Goal: Task Accomplishment & Management: Manage account settings

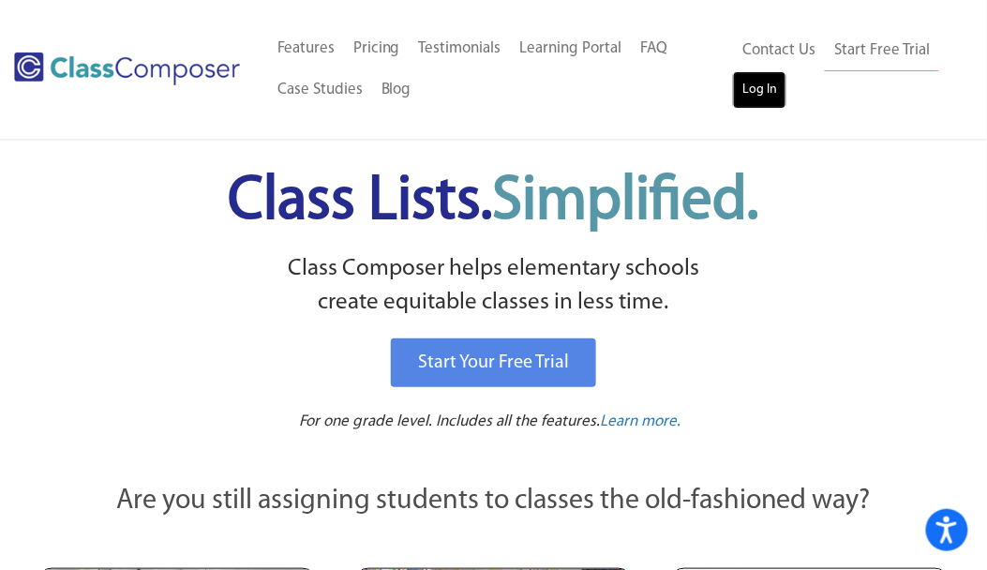
click at [772, 91] on link "Log In" at bounding box center [759, 89] width 53 height 37
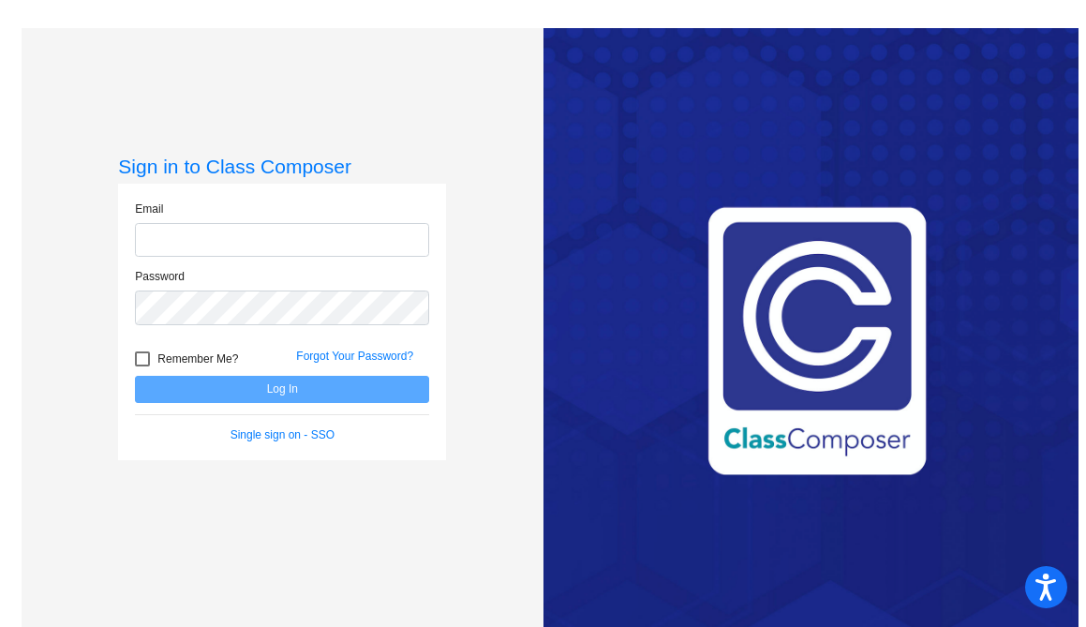
type input "[PERSON_NAME][EMAIL_ADDRESS][PERSON_NAME][DOMAIN_NAME]"
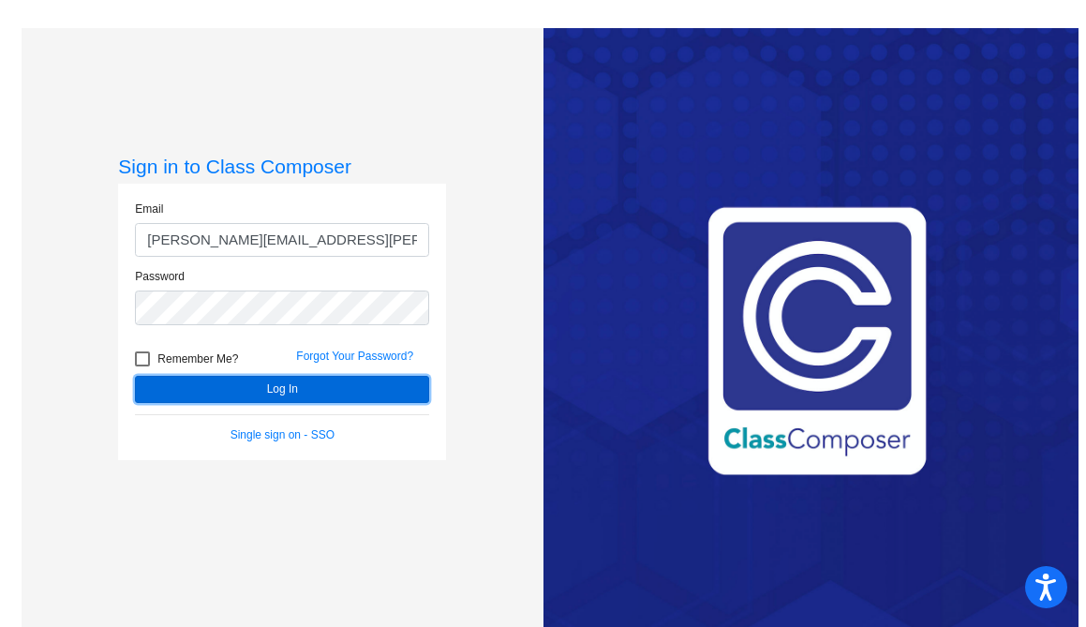
click at [263, 392] on button "Log In" at bounding box center [282, 389] width 294 height 27
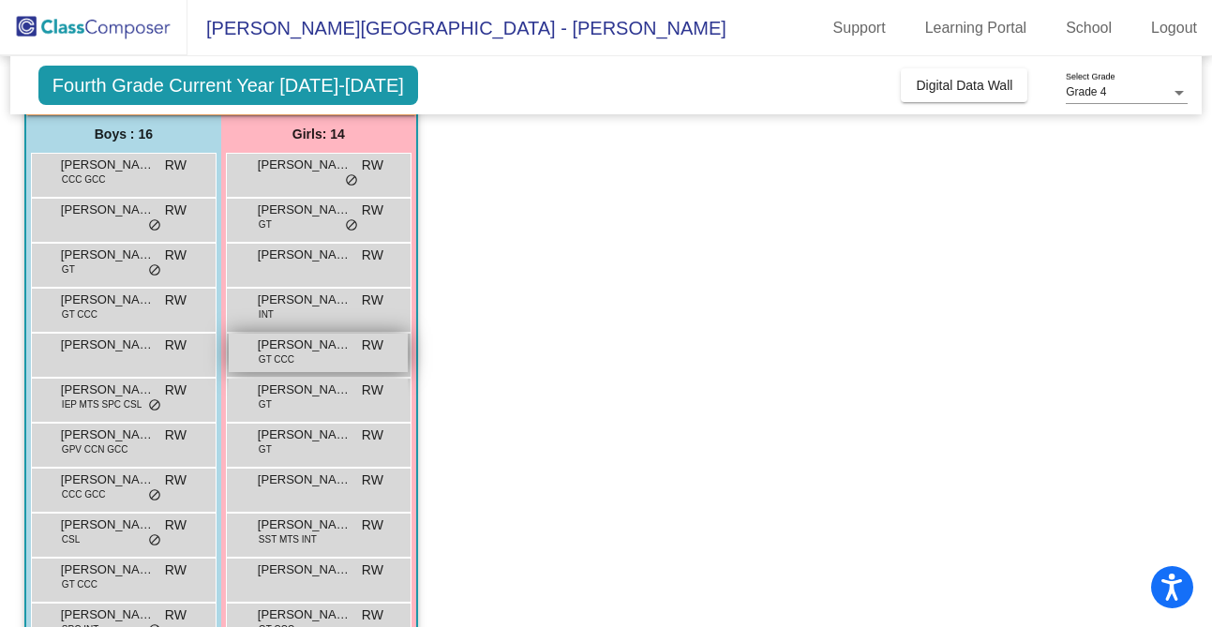
scroll to position [145, 0]
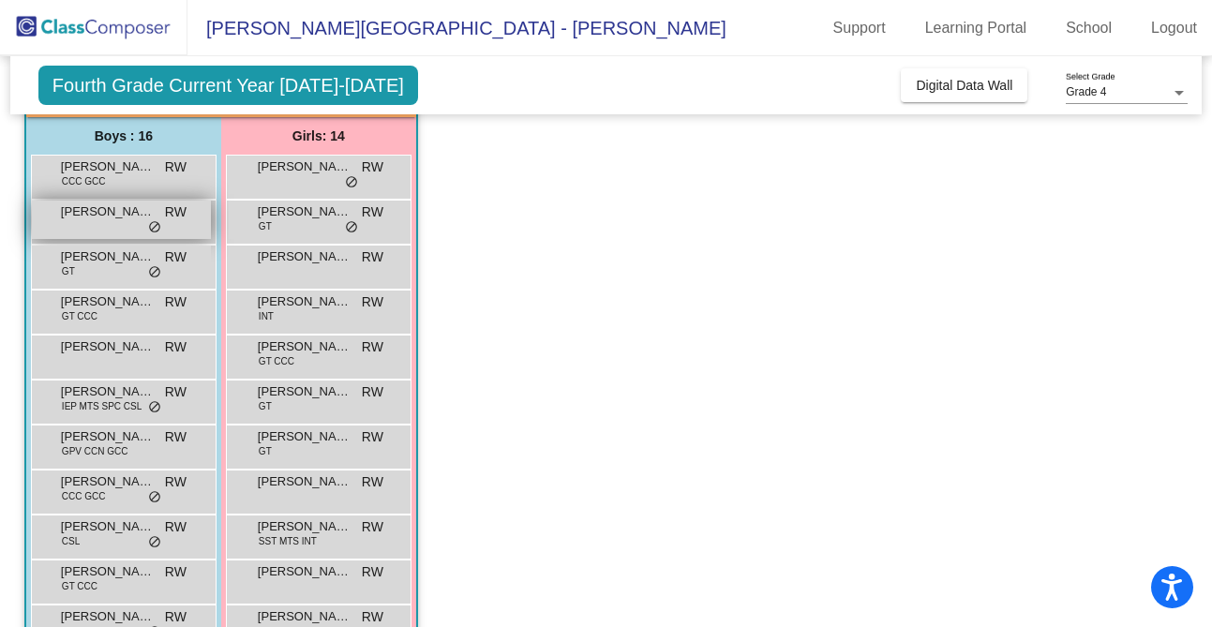
click at [162, 217] on div "Armand Zavalza RW lock do_not_disturb_alt" at bounding box center [121, 220] width 179 height 38
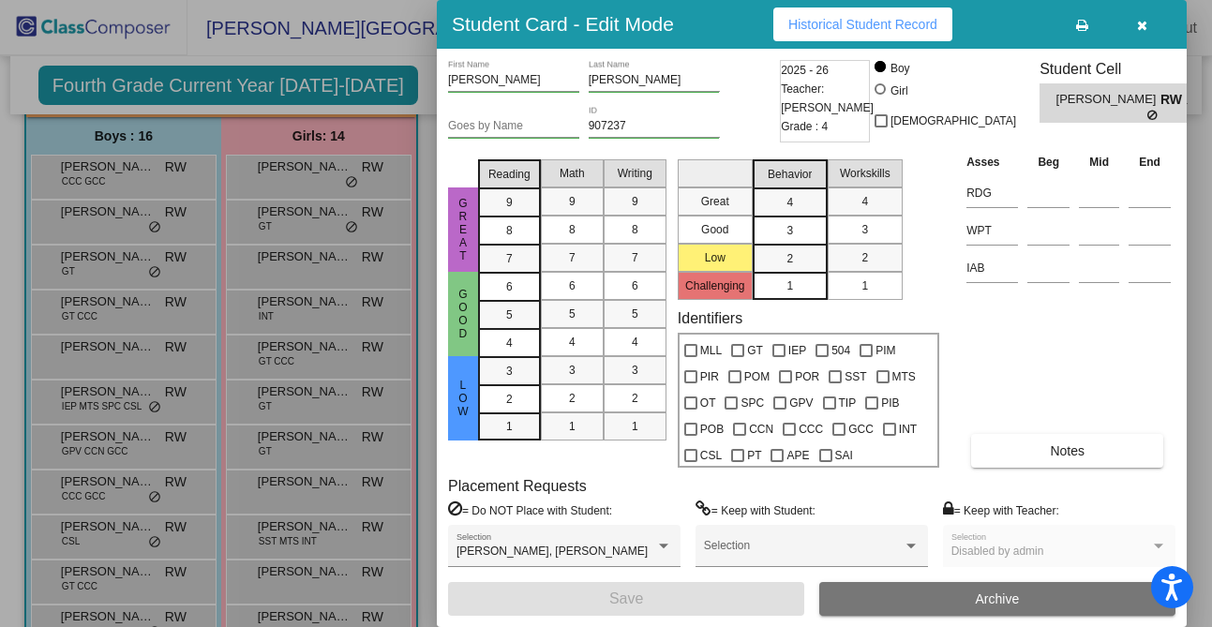
scroll to position [0, 0]
click at [1085, 30] on icon "button" at bounding box center [1142, 25] width 10 height 13
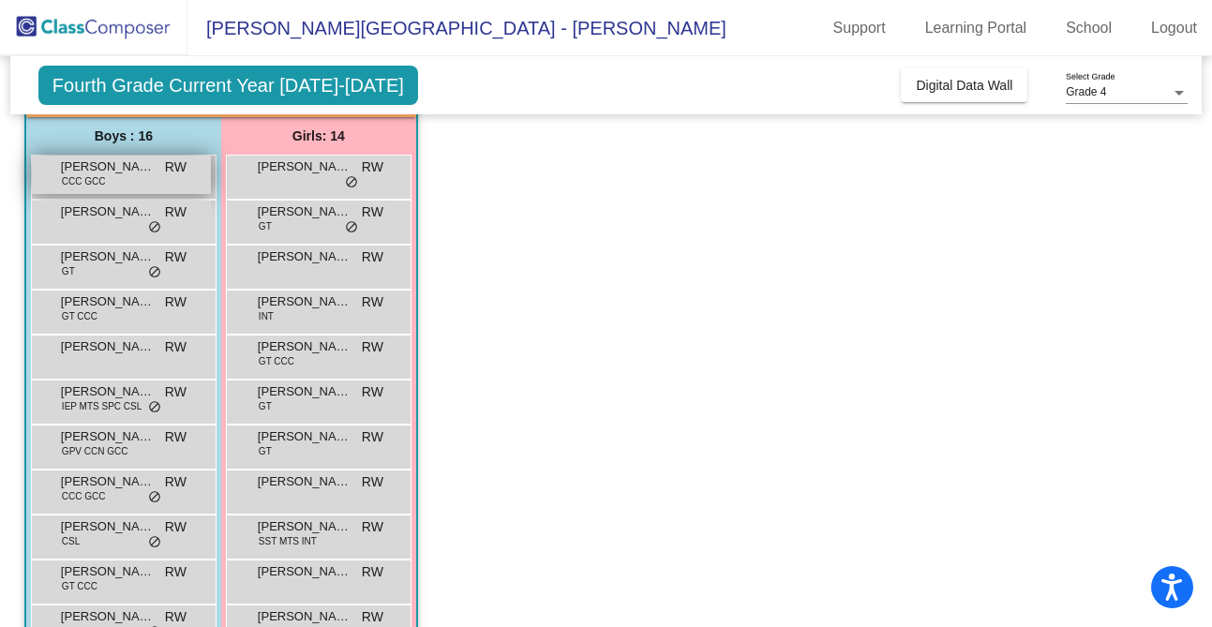
click at [113, 172] on span "Andre Arce" at bounding box center [108, 166] width 94 height 19
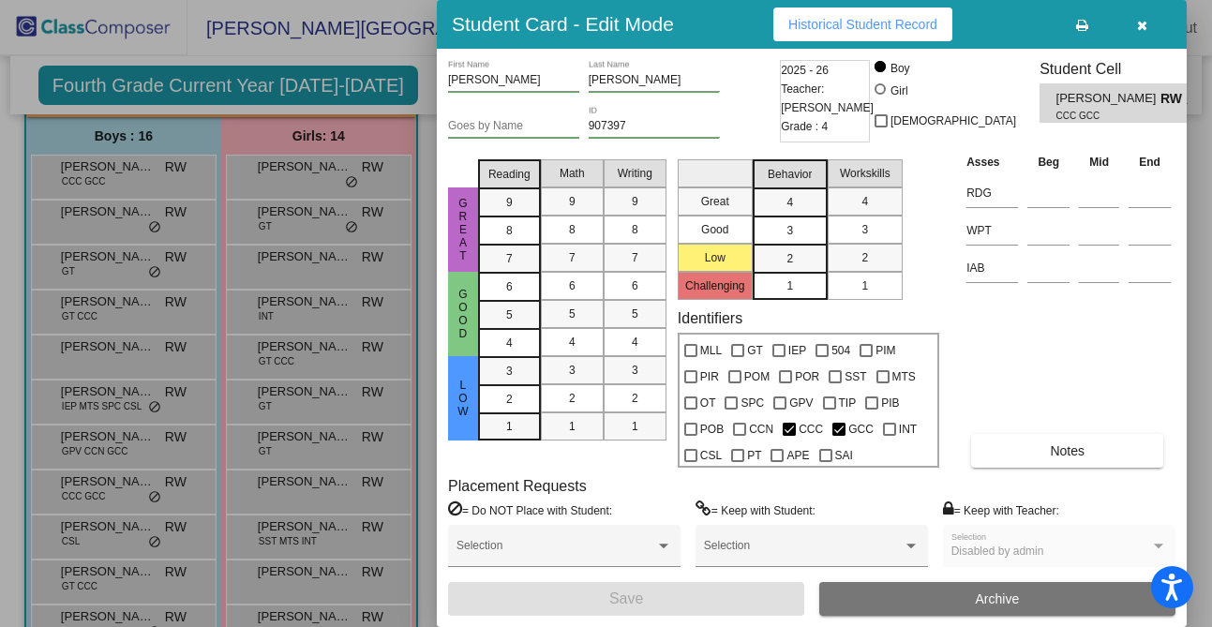
click at [314, 183] on div at bounding box center [606, 313] width 1212 height 627
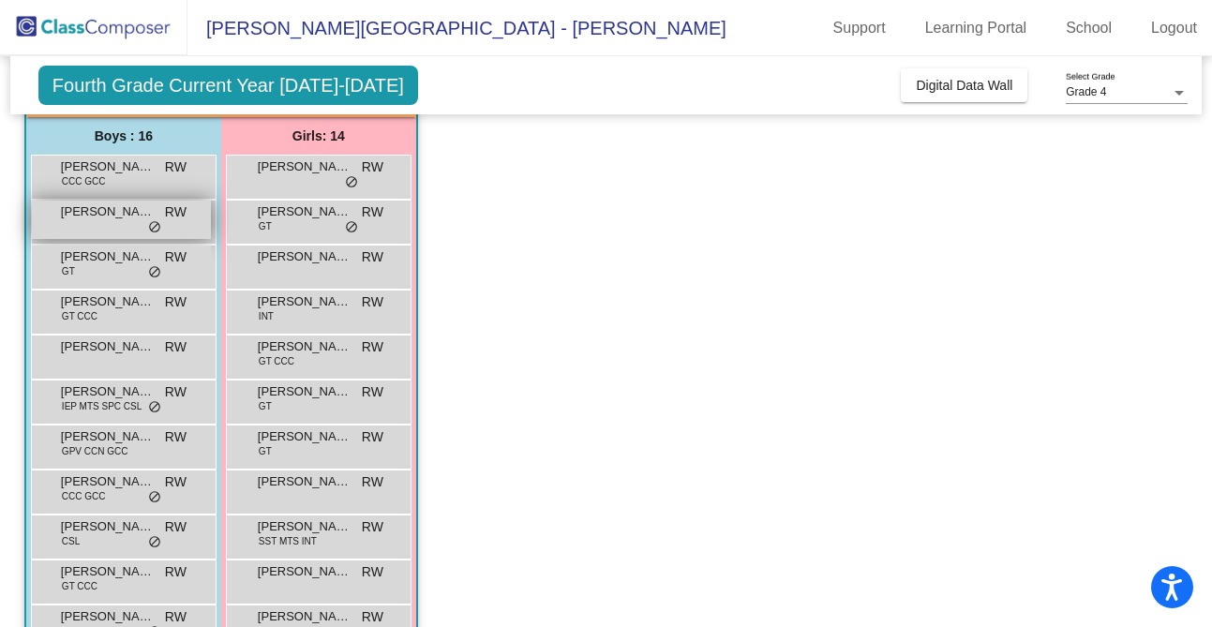
click at [115, 220] on div "Armand Zavalza RW lock do_not_disturb_alt" at bounding box center [121, 220] width 179 height 38
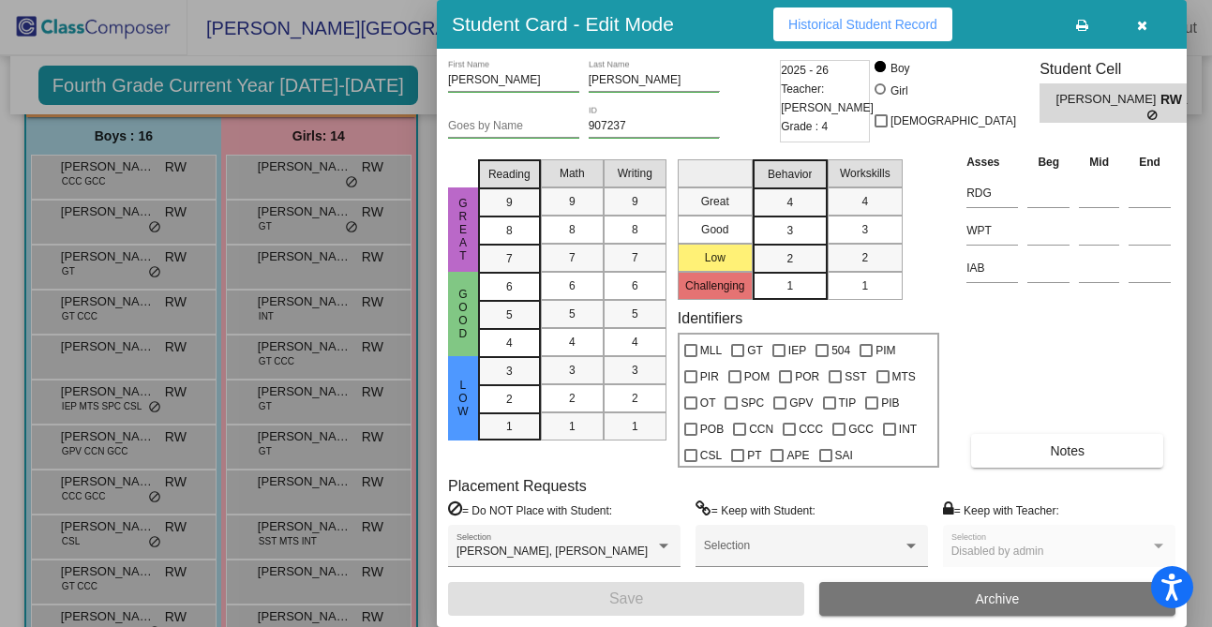
click at [101, 266] on div at bounding box center [606, 313] width 1212 height 627
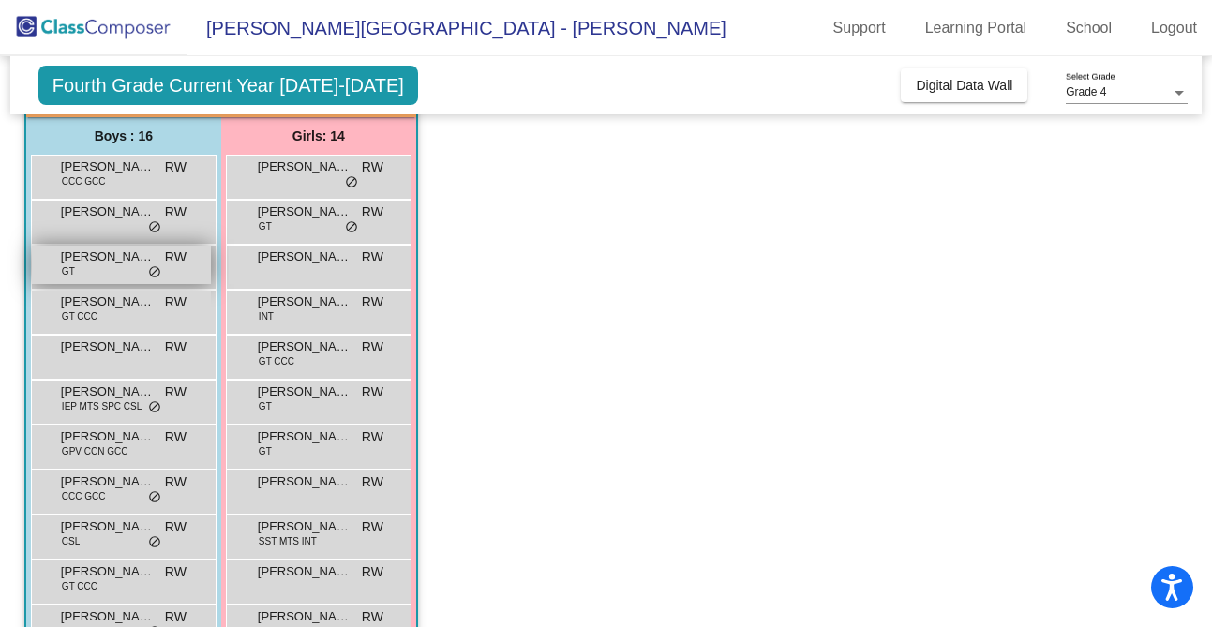
click at [142, 271] on div "Clive Trombley GT RW lock do_not_disturb_alt" at bounding box center [121, 265] width 179 height 38
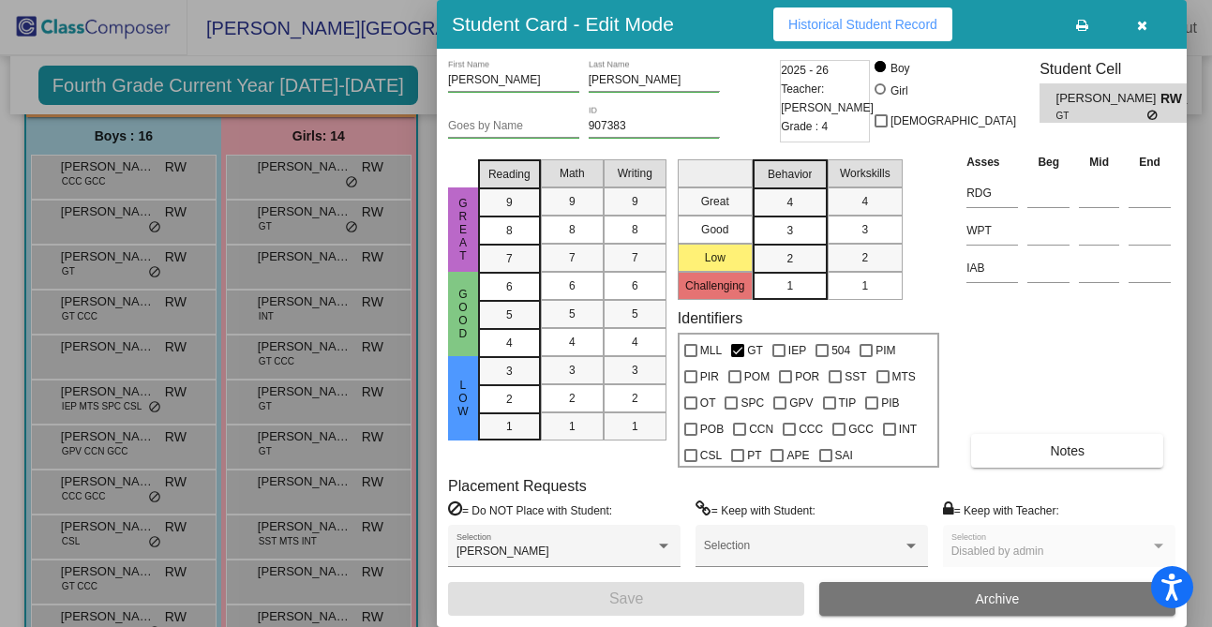
click at [324, 89] on div at bounding box center [606, 313] width 1212 height 627
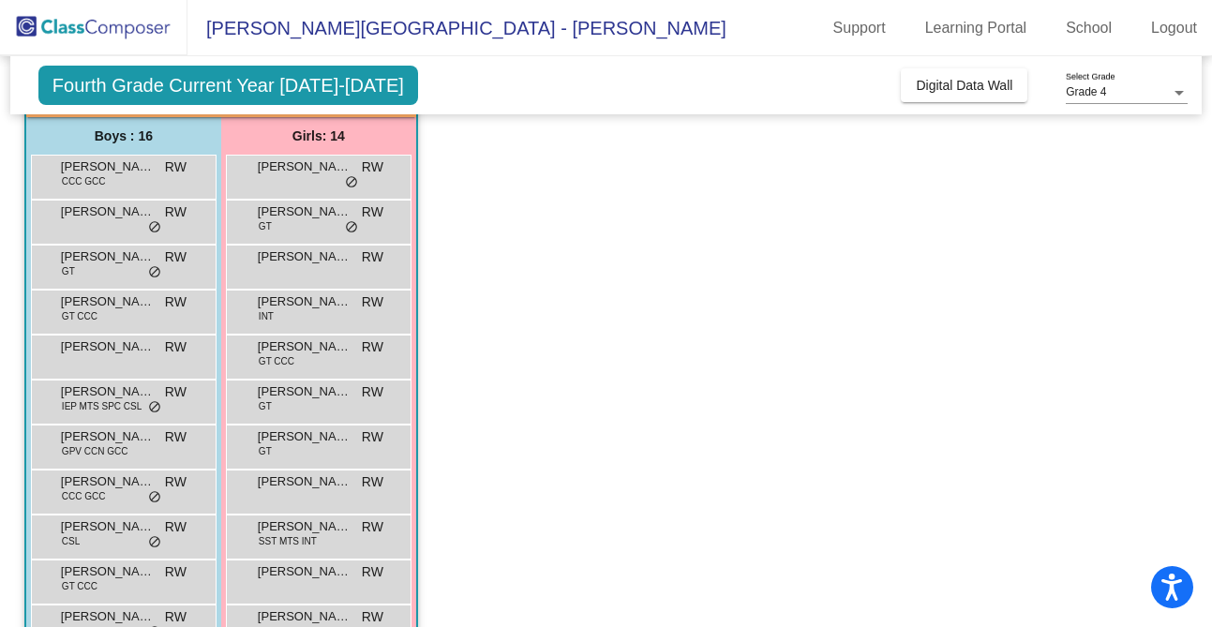
click at [324, 89] on span "Fourth Grade Current Year 2025-2026" at bounding box center [228, 85] width 380 height 39
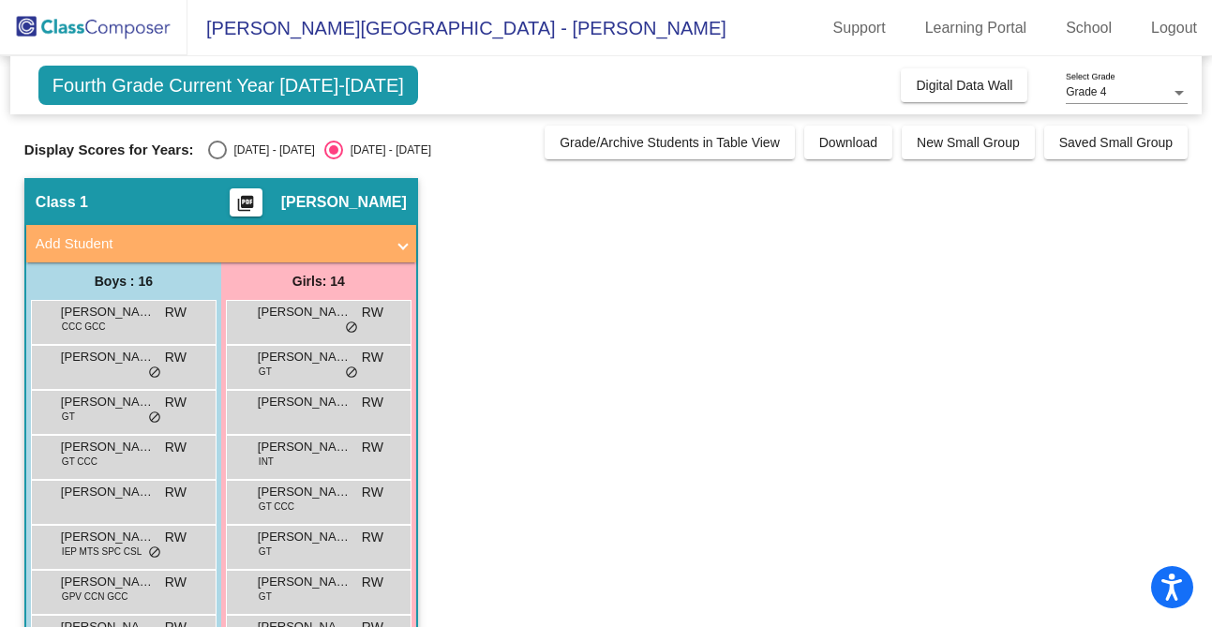
click at [218, 148] on div "Select an option" at bounding box center [217, 150] width 19 height 19
click at [217, 159] on input "2024 - 2025" at bounding box center [216, 159] width 1 height 1
radio input "true"
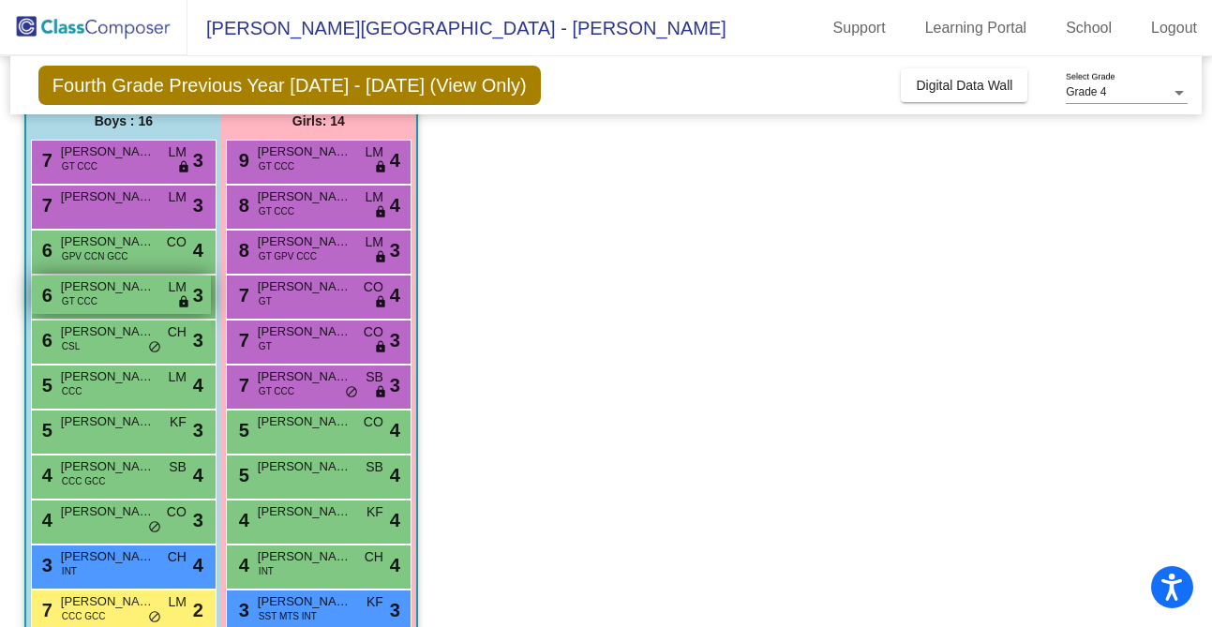
scroll to position [165, 0]
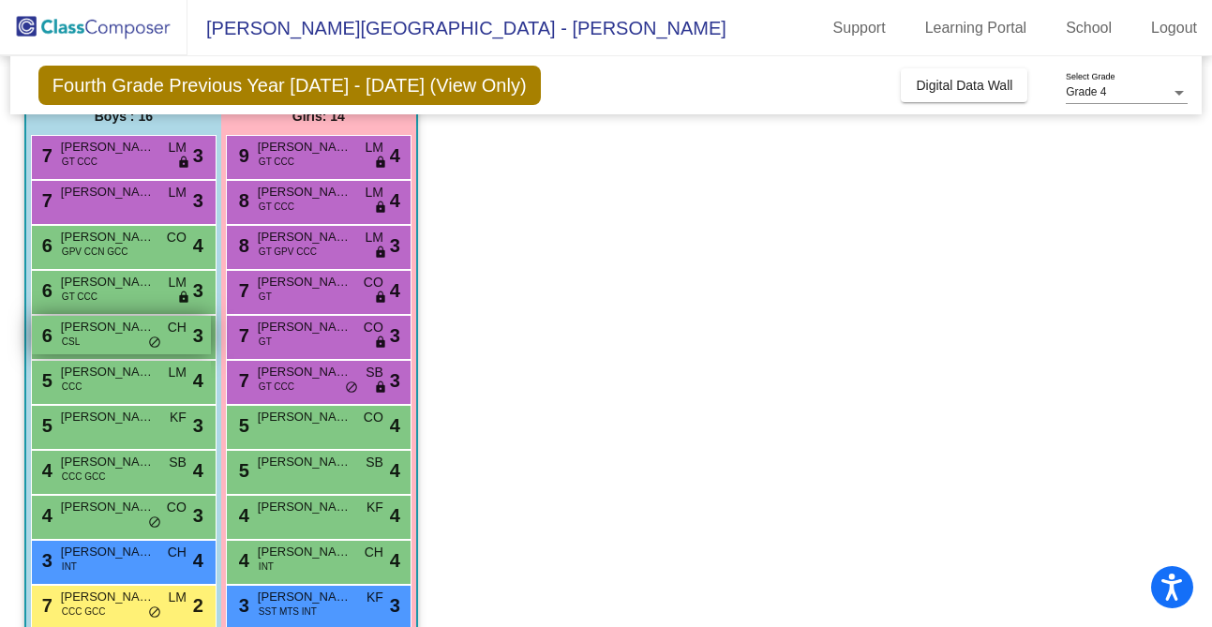
click at [133, 346] on div "6 Leonardo Rivera Salazar CSL CH lock do_not_disturb_alt 3" at bounding box center [121, 335] width 179 height 38
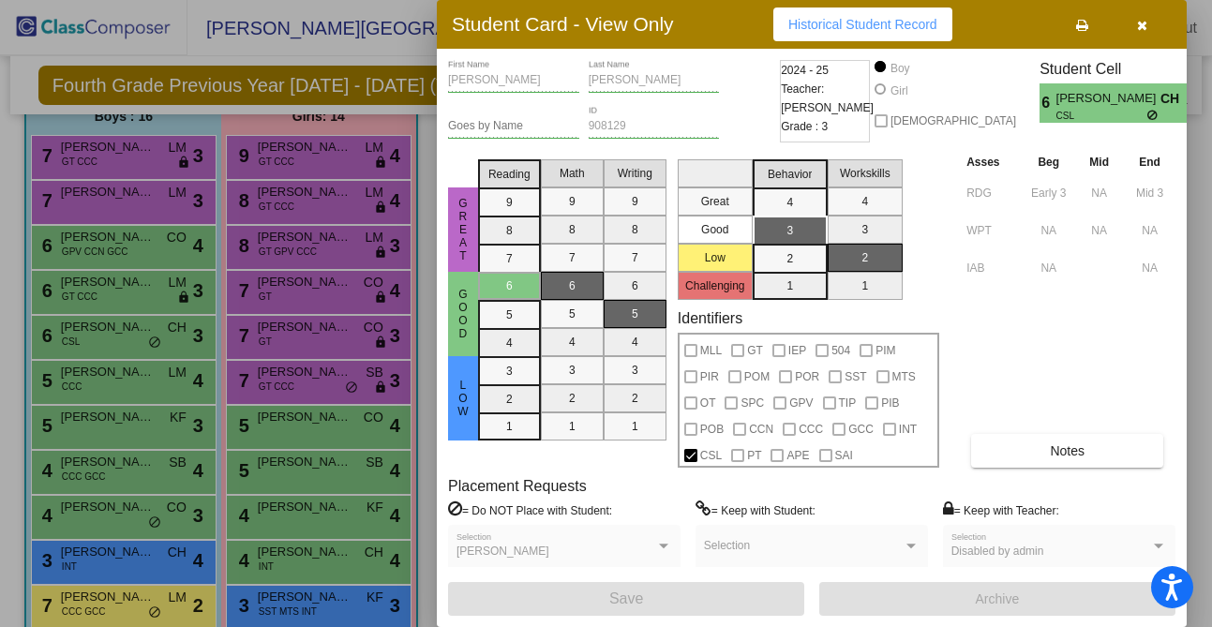
click at [137, 394] on div at bounding box center [606, 313] width 1212 height 627
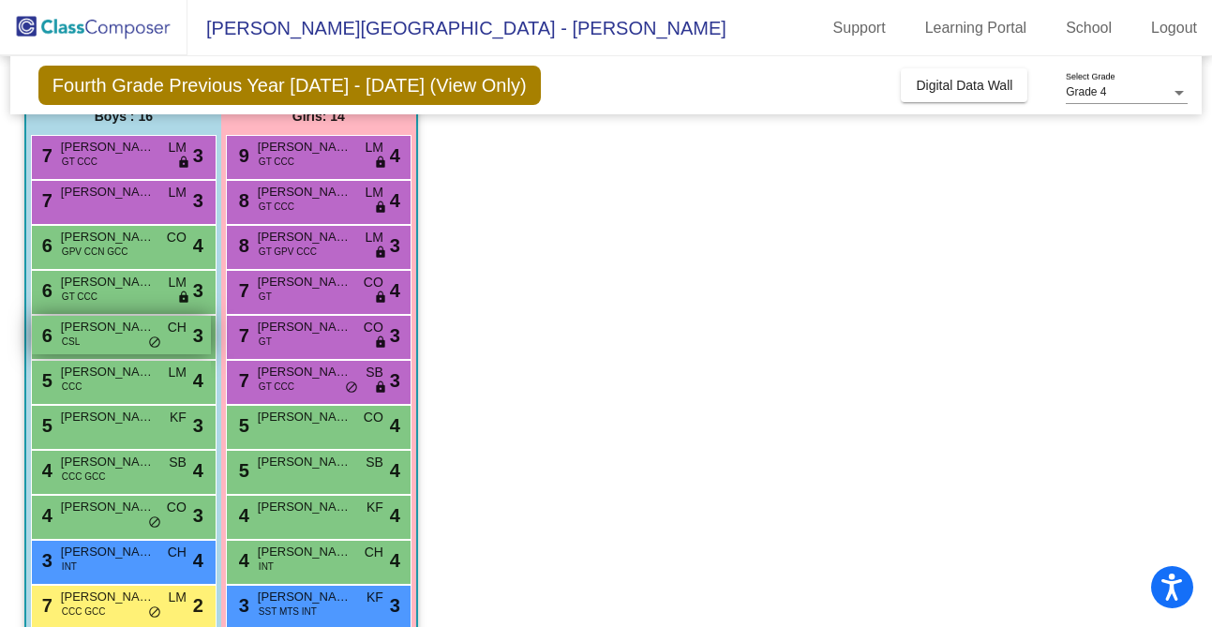
click at [143, 338] on div "6 Leonardo Rivera Salazar CSL CH lock do_not_disturb_alt 3" at bounding box center [121, 335] width 179 height 38
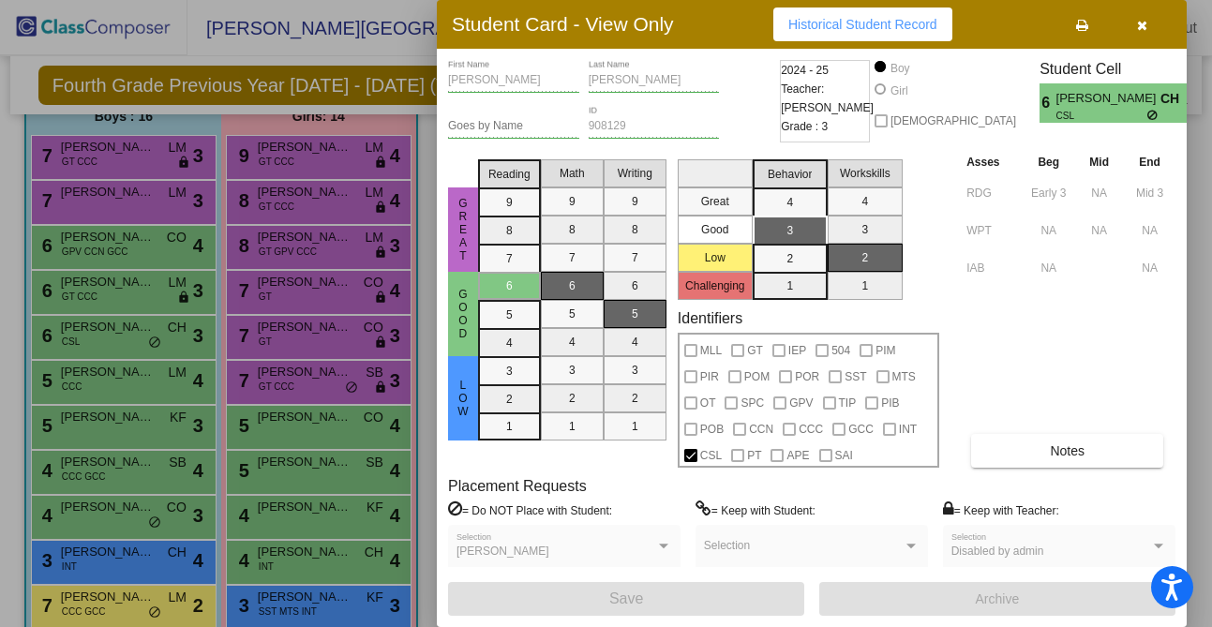
click at [138, 533] on div at bounding box center [606, 313] width 1212 height 627
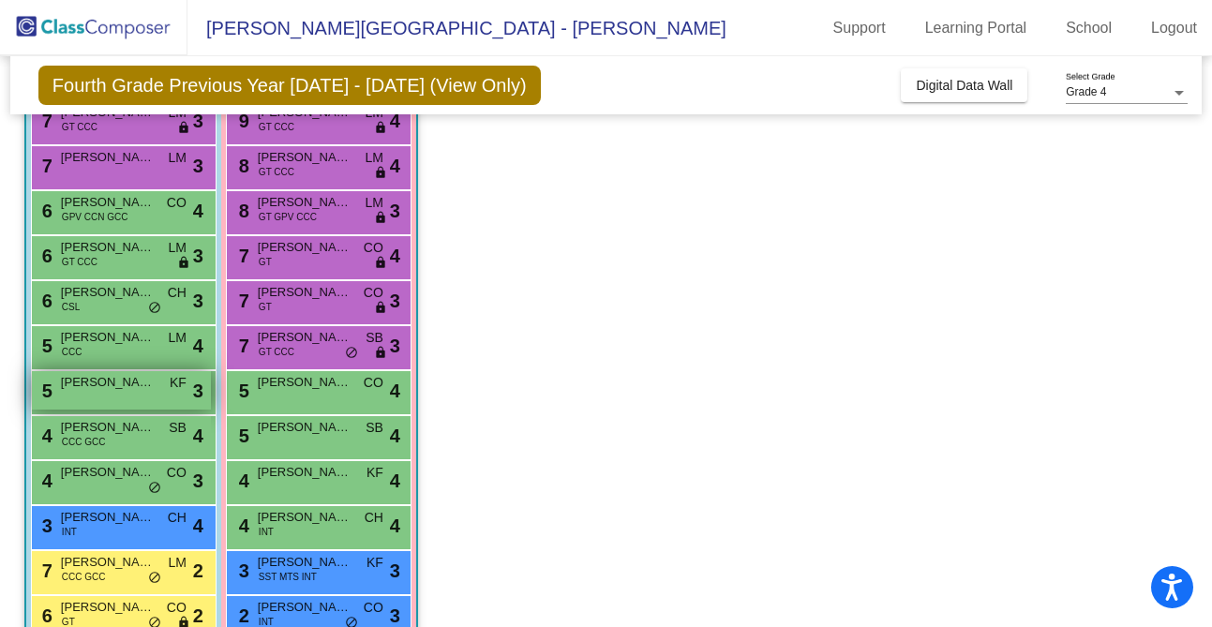
scroll to position [217, 0]
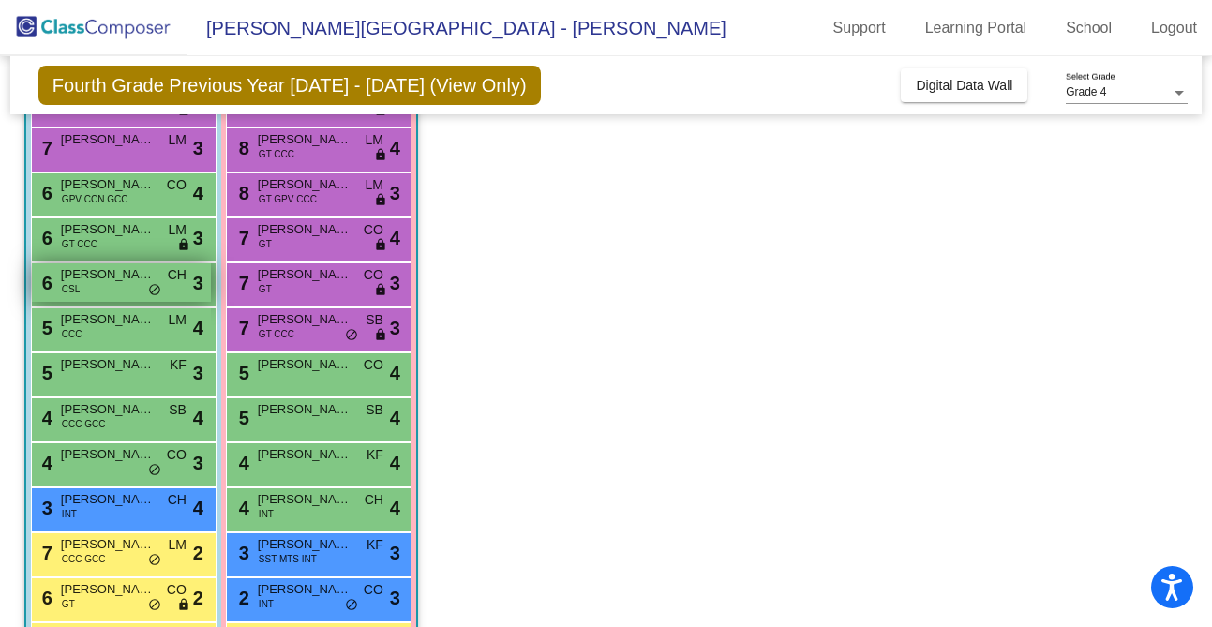
click at [160, 287] on span "do_not_disturb_alt" at bounding box center [154, 290] width 13 height 15
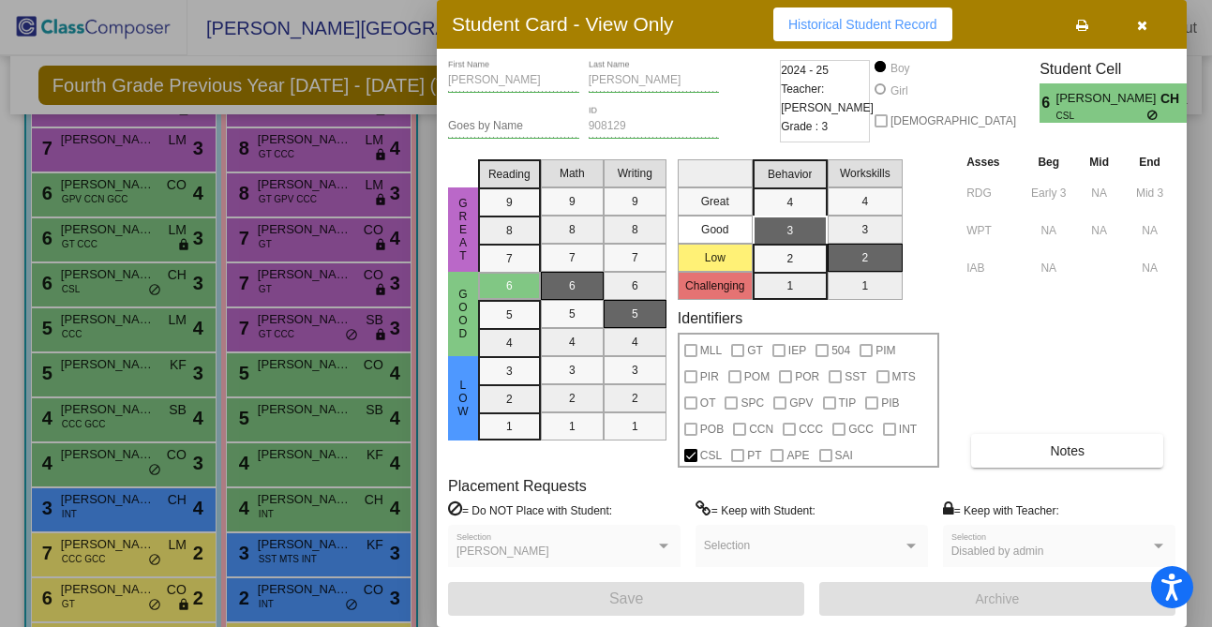
click at [793, 287] on mat-selection-list "Behavior 4 3 2 1" at bounding box center [789, 226] width 75 height 148
click at [156, 426] on div at bounding box center [606, 313] width 1212 height 627
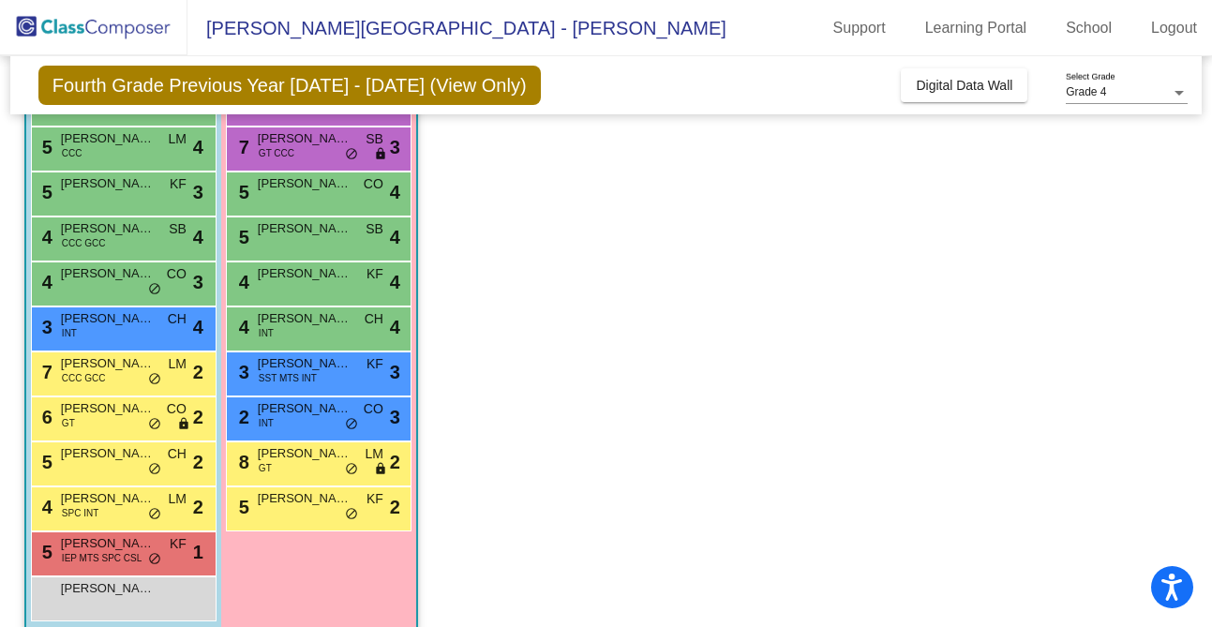
scroll to position [401, 0]
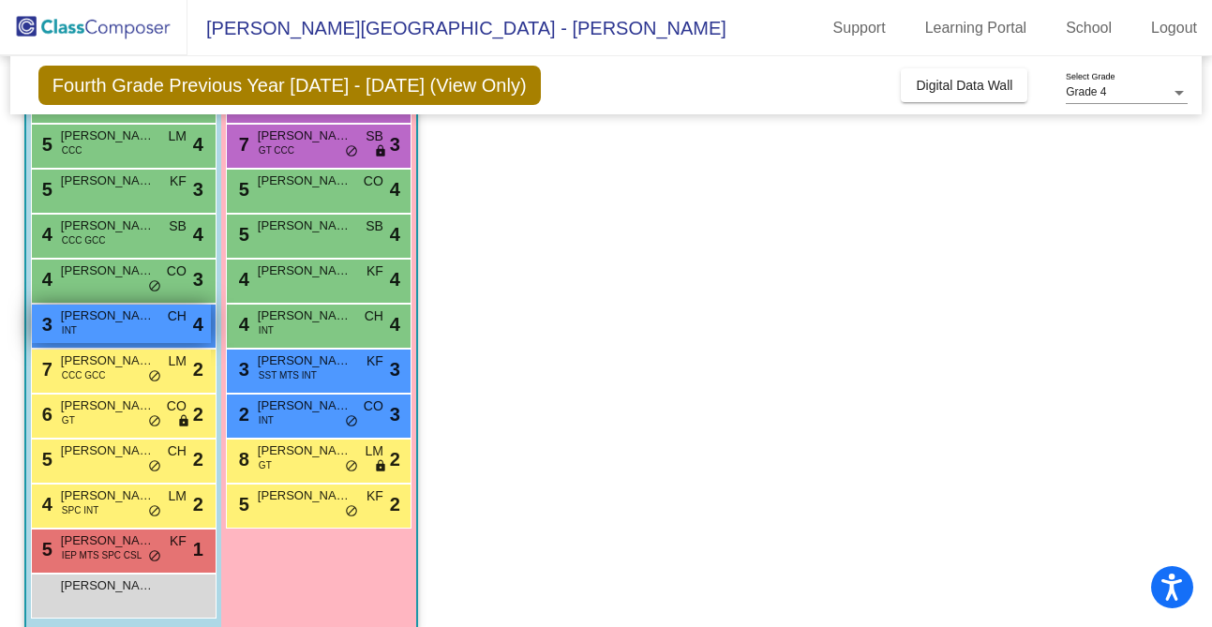
click at [156, 329] on div "3 Noah Barrios INT CH lock do_not_disturb_alt 4" at bounding box center [121, 324] width 179 height 38
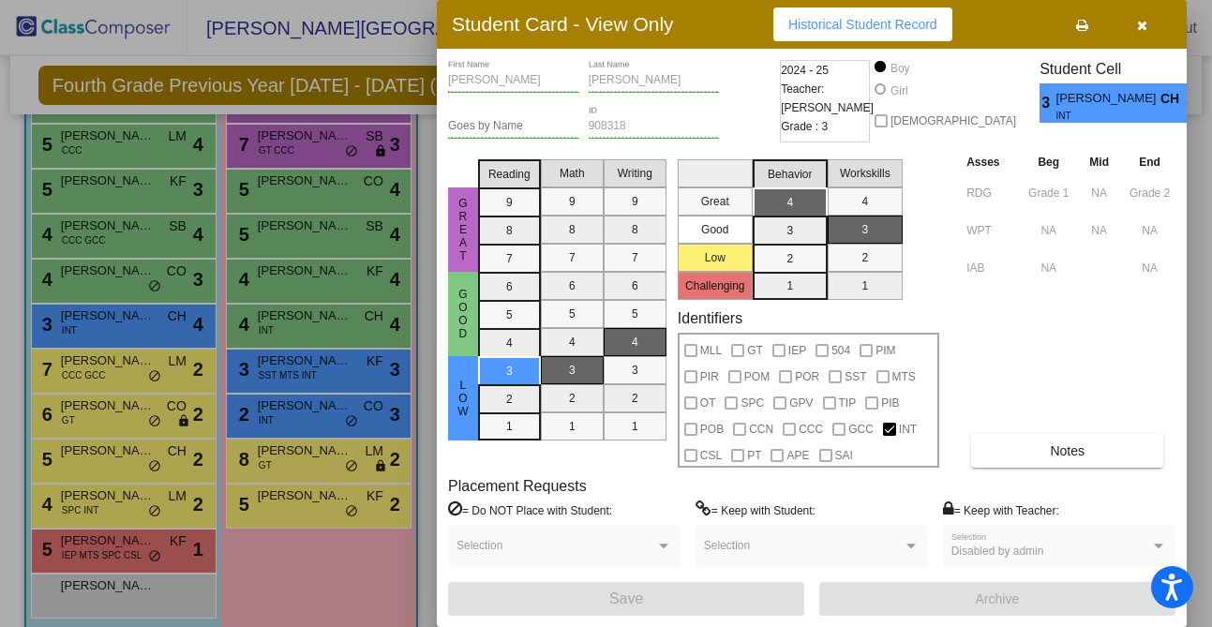
scroll to position [0, 0]
click at [364, 460] on div at bounding box center [606, 313] width 1212 height 627
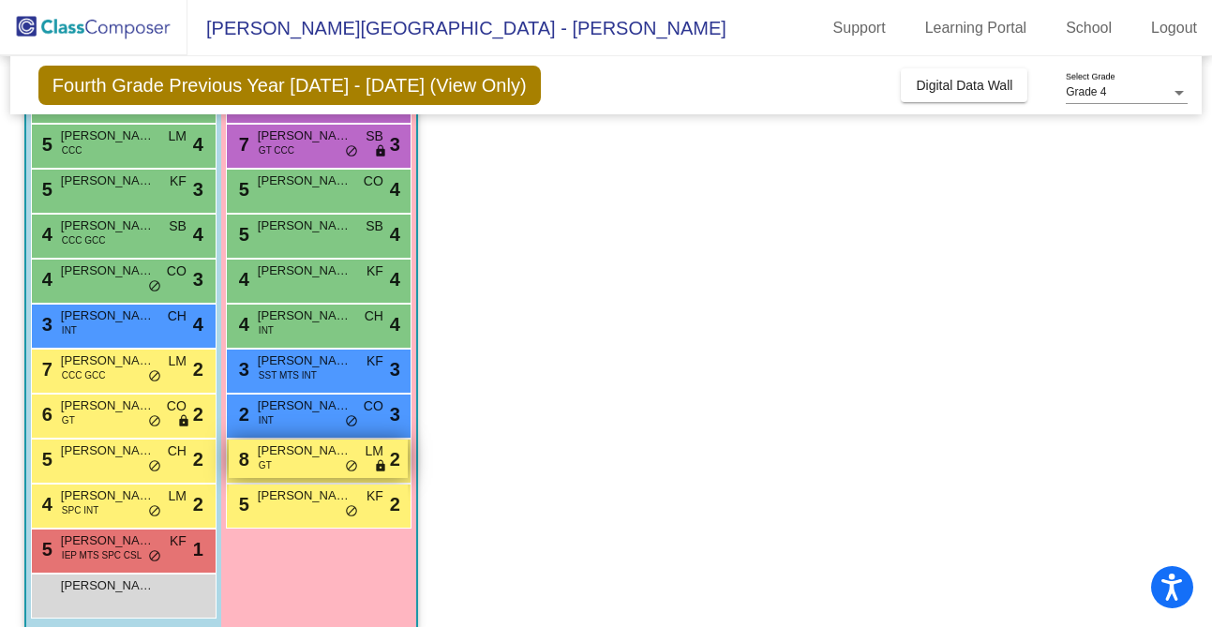
click at [296, 470] on div "8 Emily Murphy GT LM lock do_not_disturb_alt 2" at bounding box center [318, 458] width 179 height 38
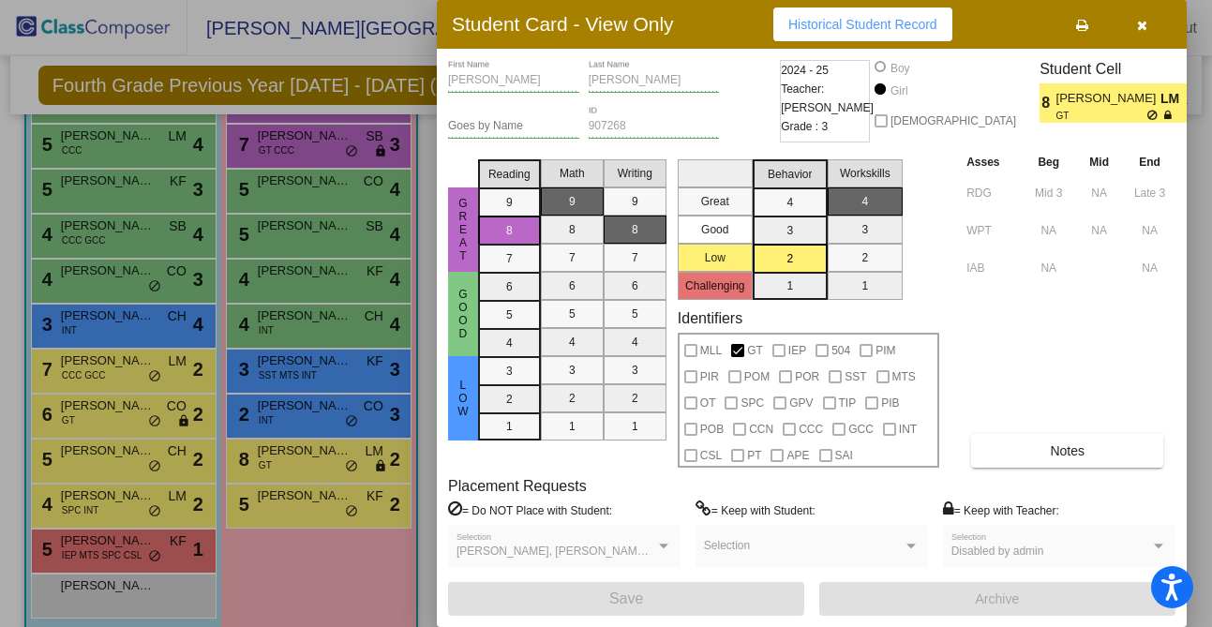
click at [282, 514] on div at bounding box center [606, 313] width 1212 height 627
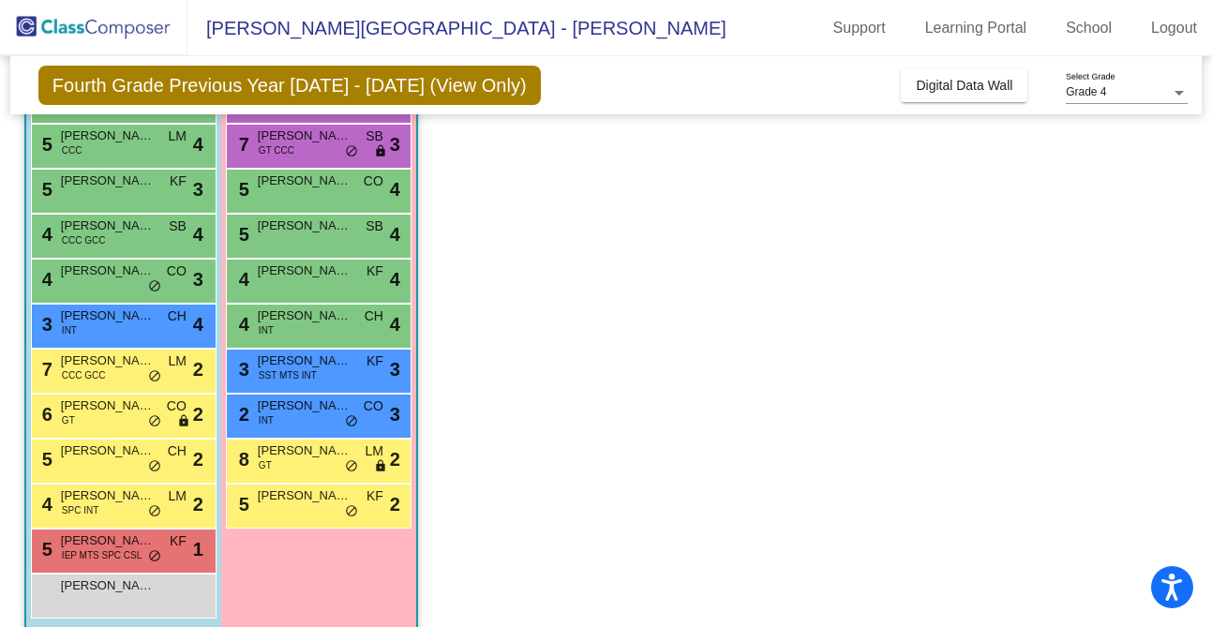
click at [282, 514] on div "5 Chandler Miller KF lock do_not_disturb_alt 2" at bounding box center [318, 503] width 179 height 38
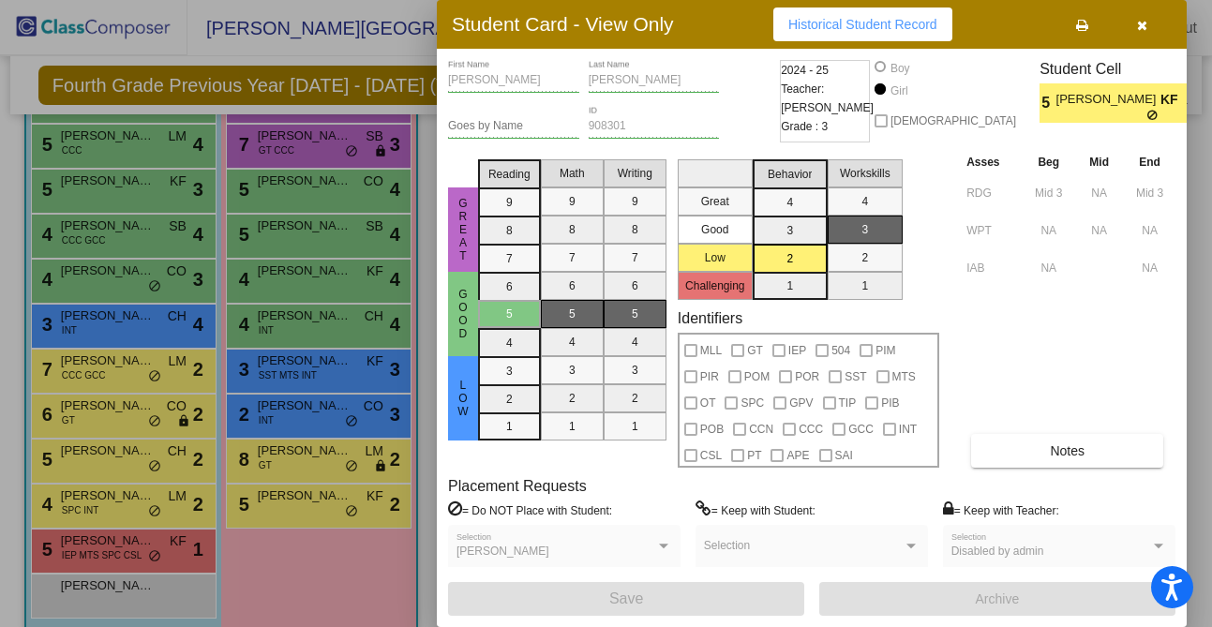
click at [321, 417] on div at bounding box center [606, 313] width 1212 height 627
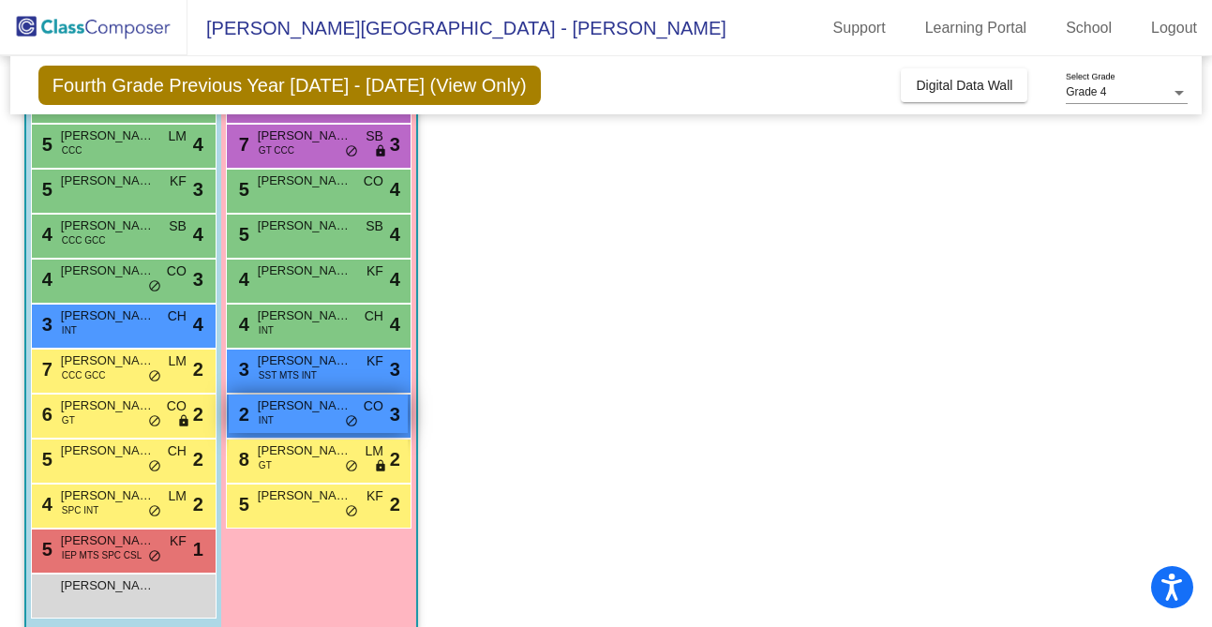
click at [320, 417] on div "2 Tessa Mulhall INT CO lock do_not_disturb_alt 3" at bounding box center [318, 413] width 179 height 38
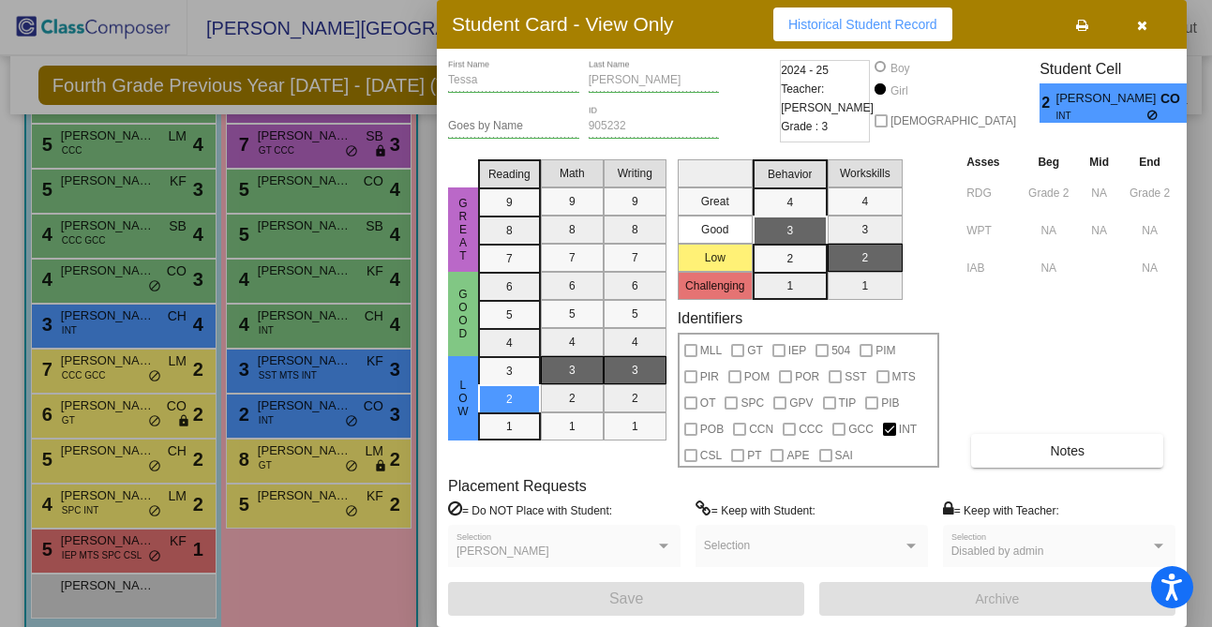
click at [329, 348] on div at bounding box center [606, 313] width 1212 height 627
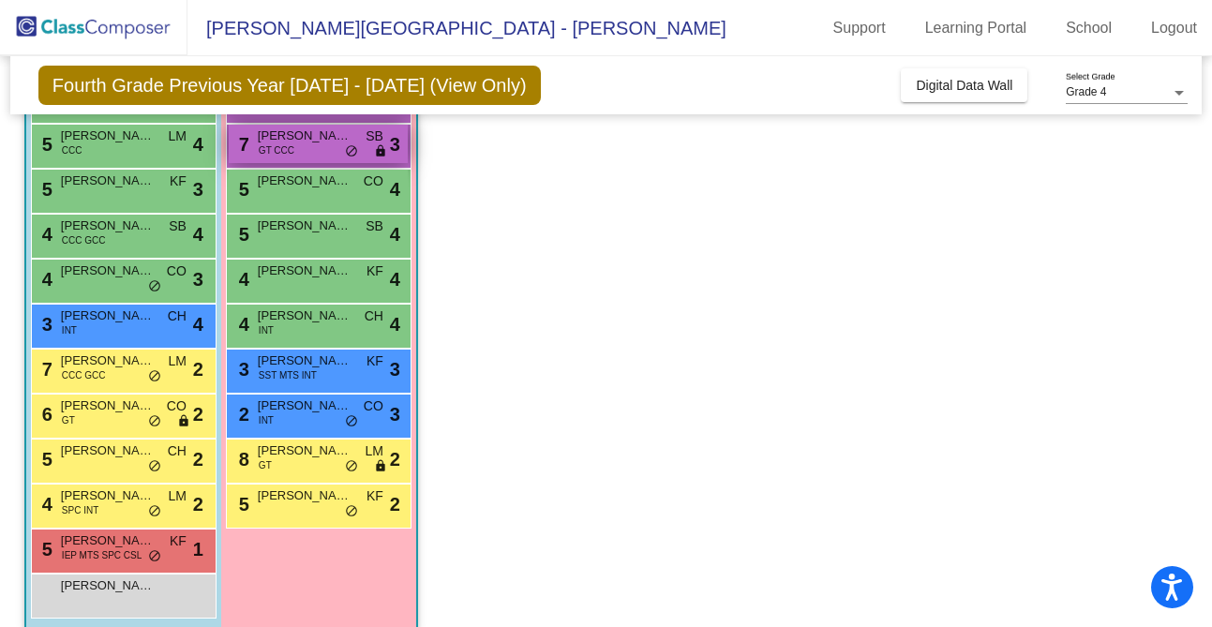
click at [311, 145] on div "7 Samika Bedekar GT CCC SB lock do_not_disturb_alt 3" at bounding box center [318, 144] width 179 height 38
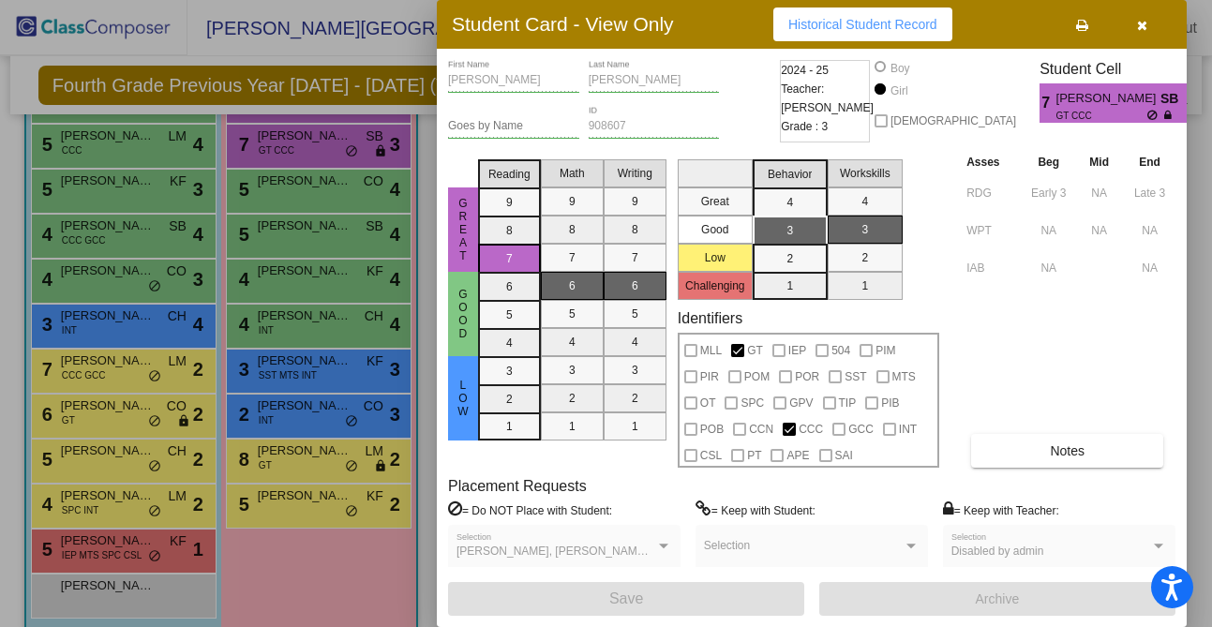
click at [323, 206] on div at bounding box center [606, 313] width 1212 height 627
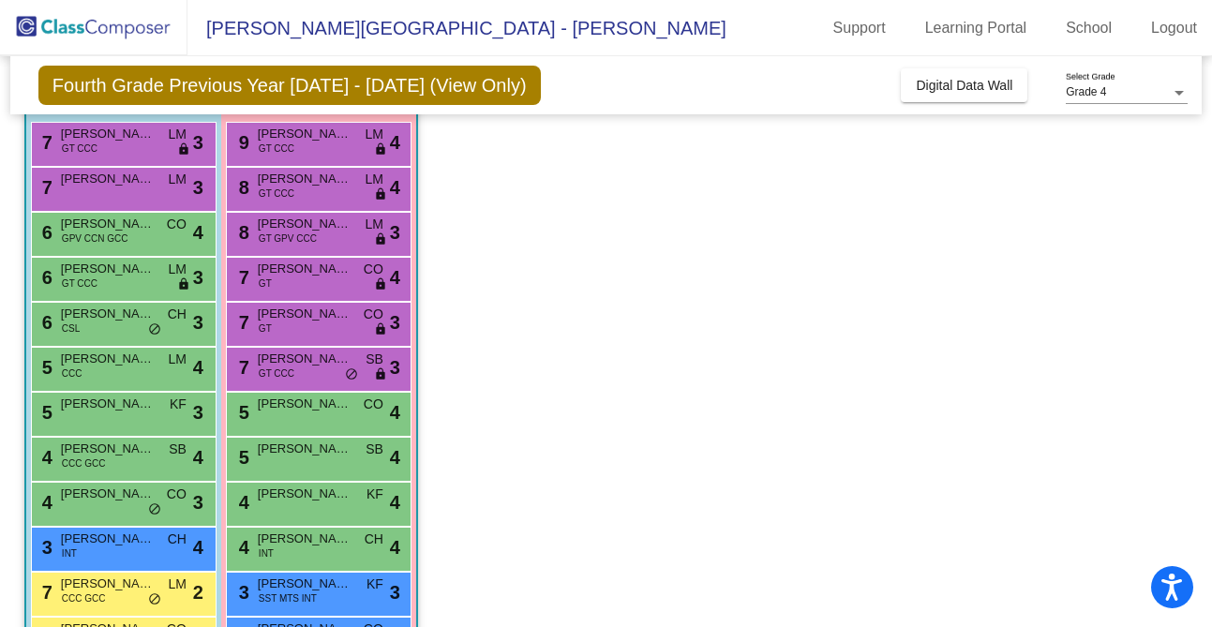
scroll to position [156, 0]
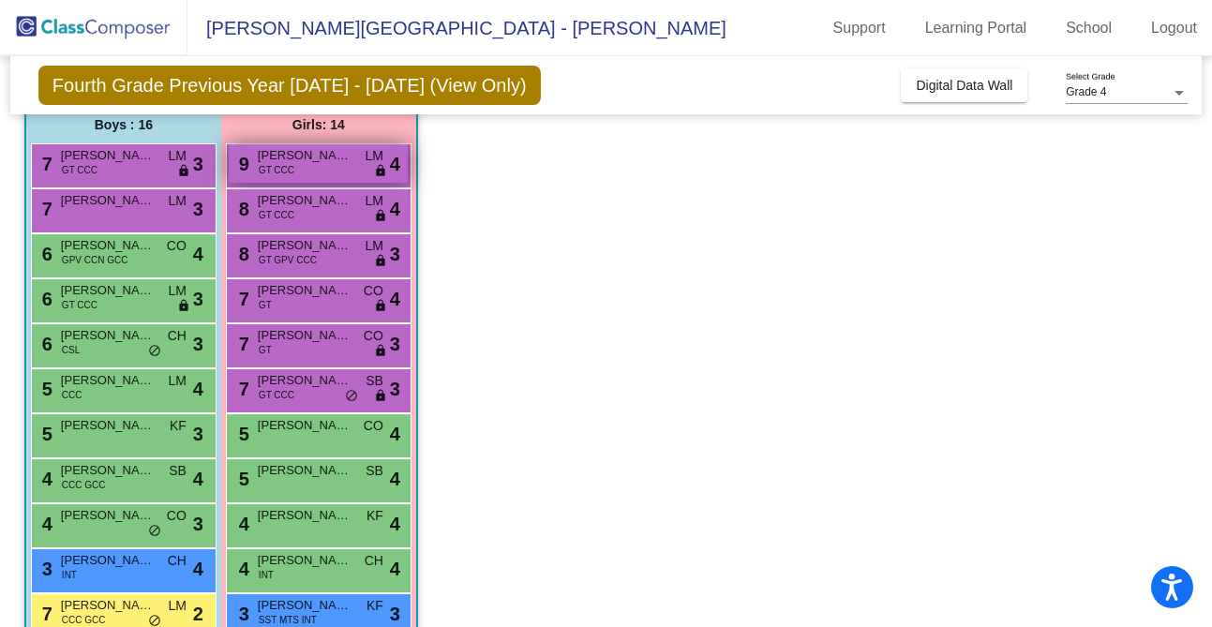
click at [326, 166] on div "9 Faye Bennett GT CCC LM lock do_not_disturb_alt 4" at bounding box center [318, 163] width 179 height 38
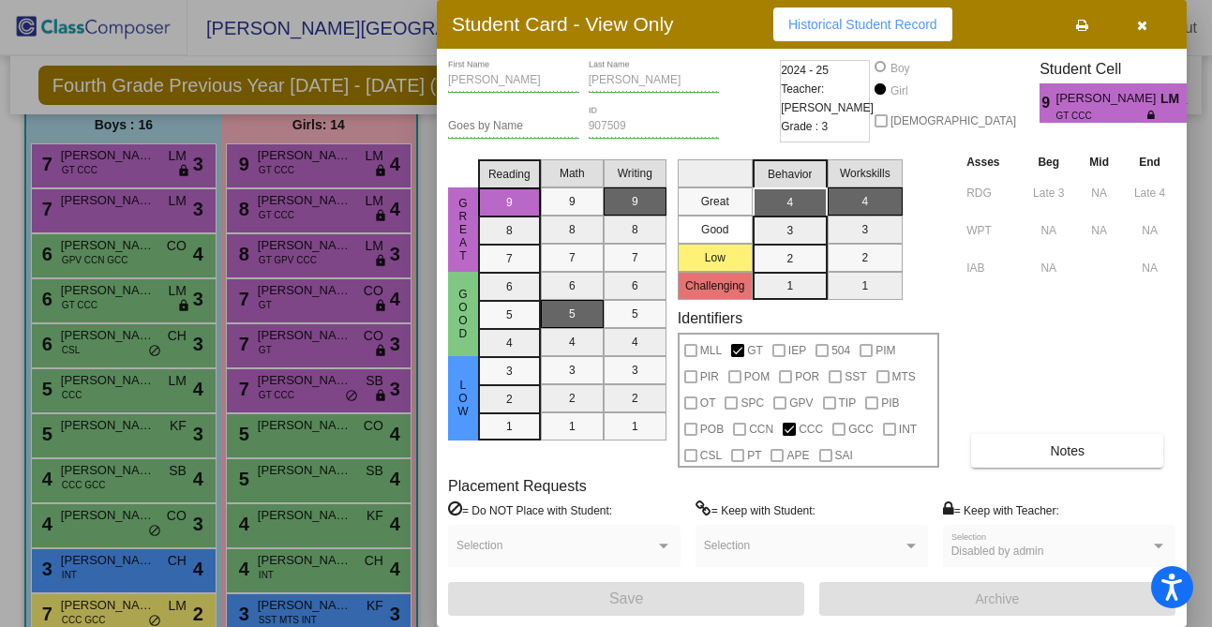
click at [301, 220] on div at bounding box center [606, 313] width 1212 height 627
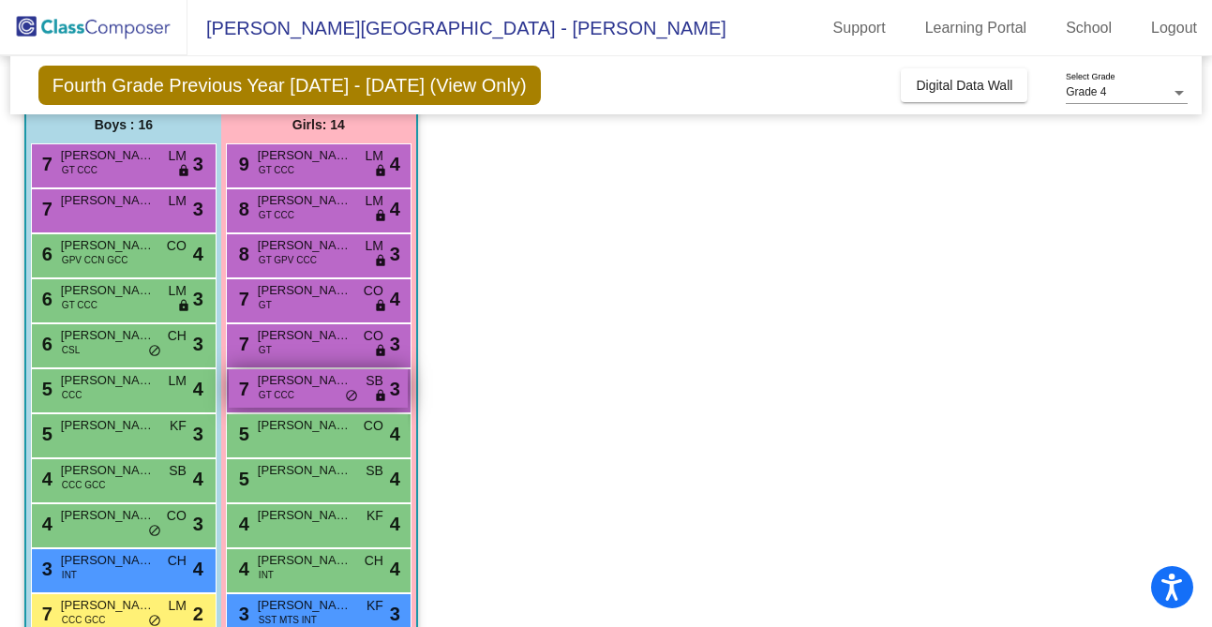
click at [308, 386] on span "Samika Bedekar" at bounding box center [305, 380] width 94 height 19
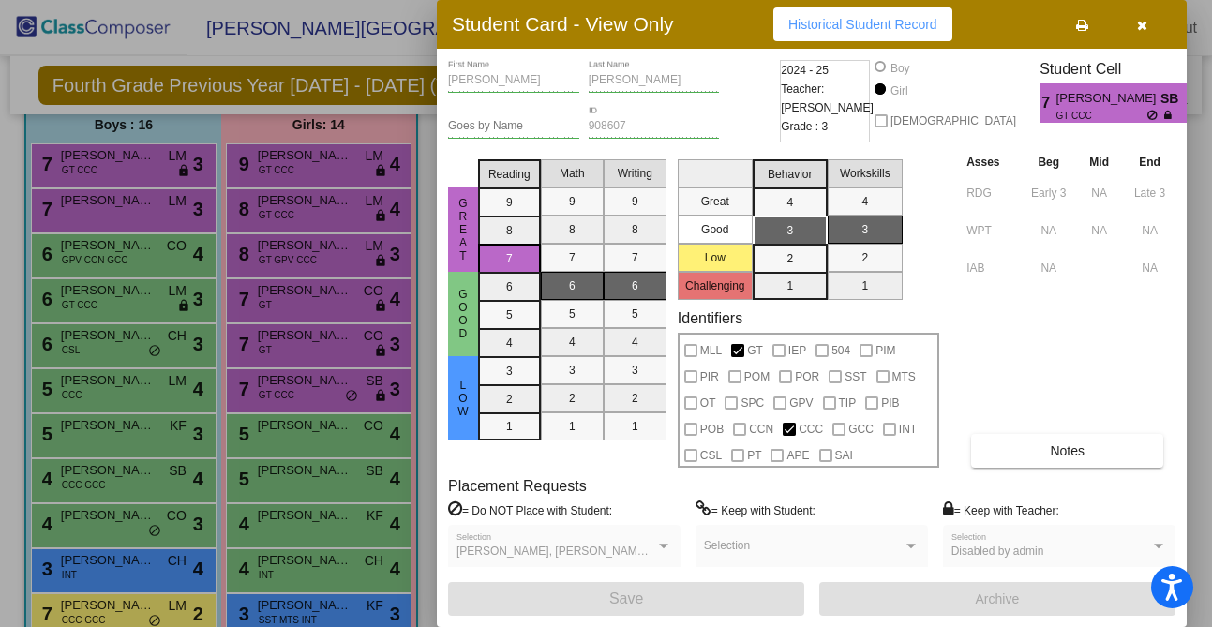
click at [157, 456] on div at bounding box center [606, 313] width 1212 height 627
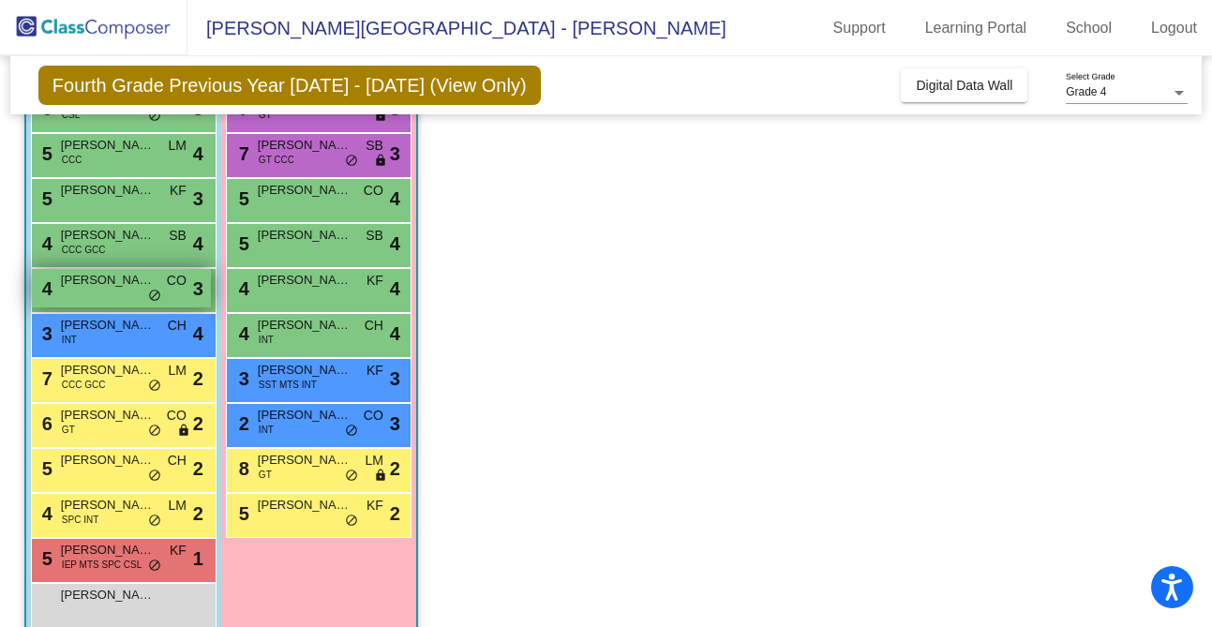
scroll to position [423, 0]
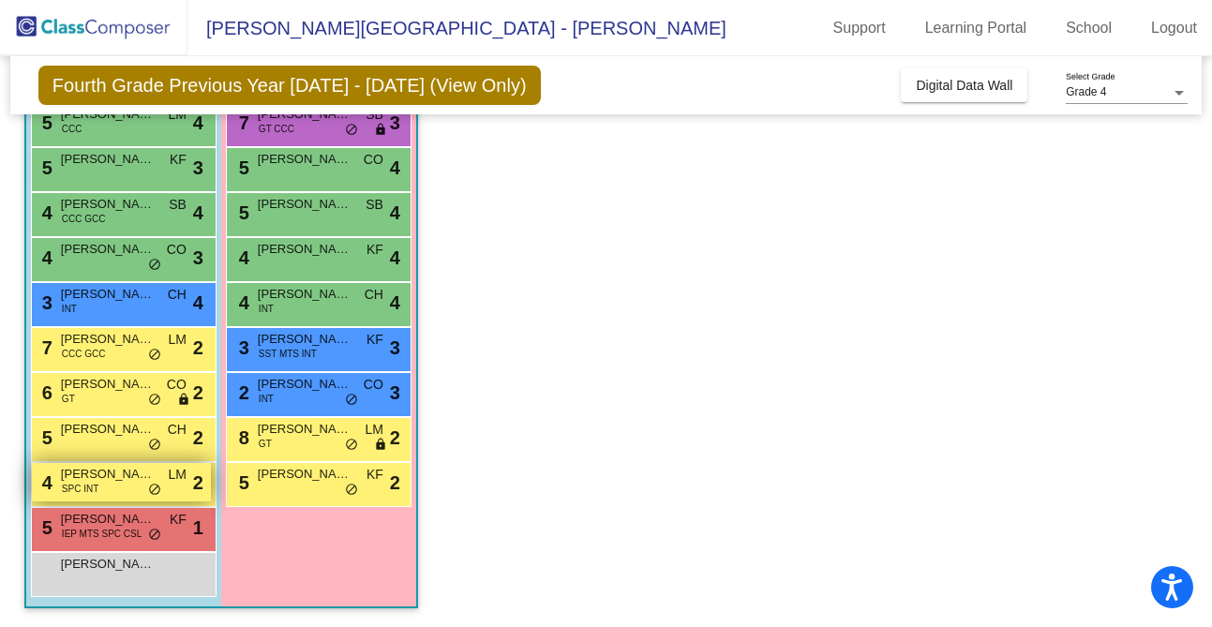
click at [138, 481] on span "Michael Horan" at bounding box center [108, 474] width 94 height 19
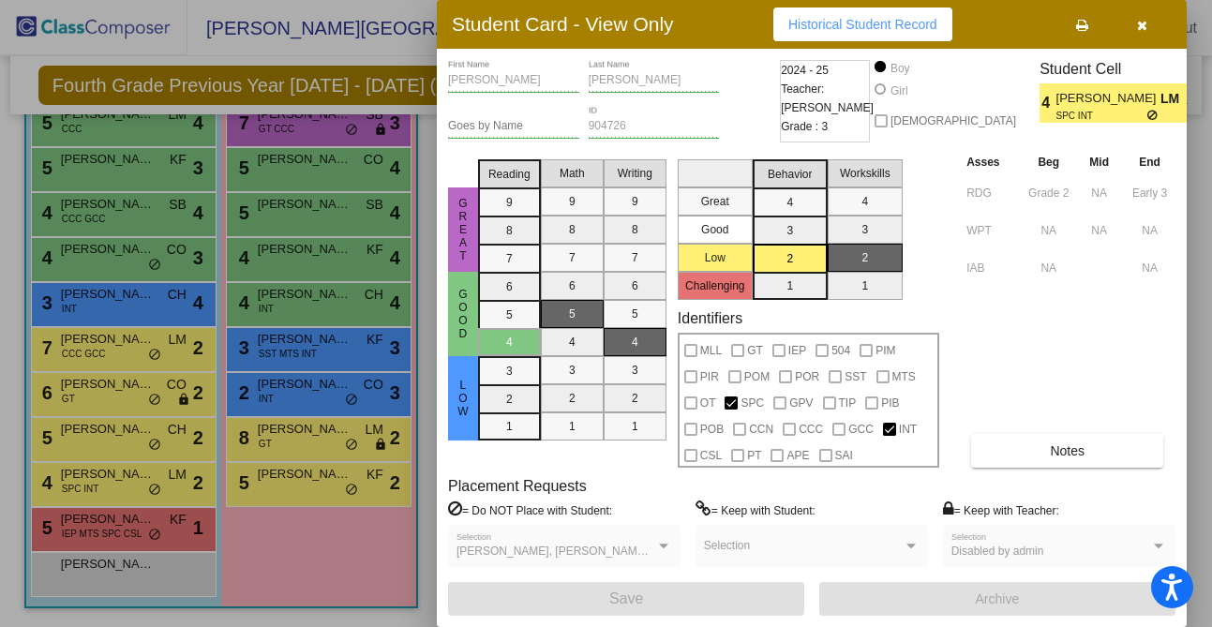
click at [127, 350] on div at bounding box center [606, 313] width 1212 height 627
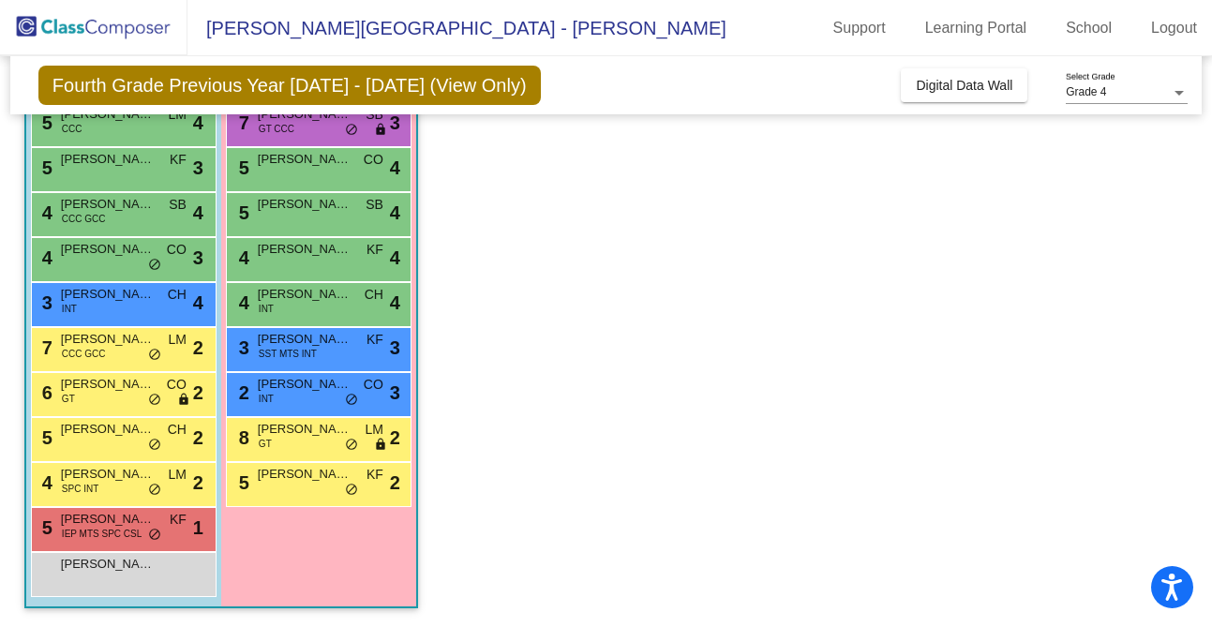
click at [127, 350] on div "7 Leo Gonzales CCC GCC LM lock do_not_disturb_alt 2" at bounding box center [121, 347] width 179 height 38
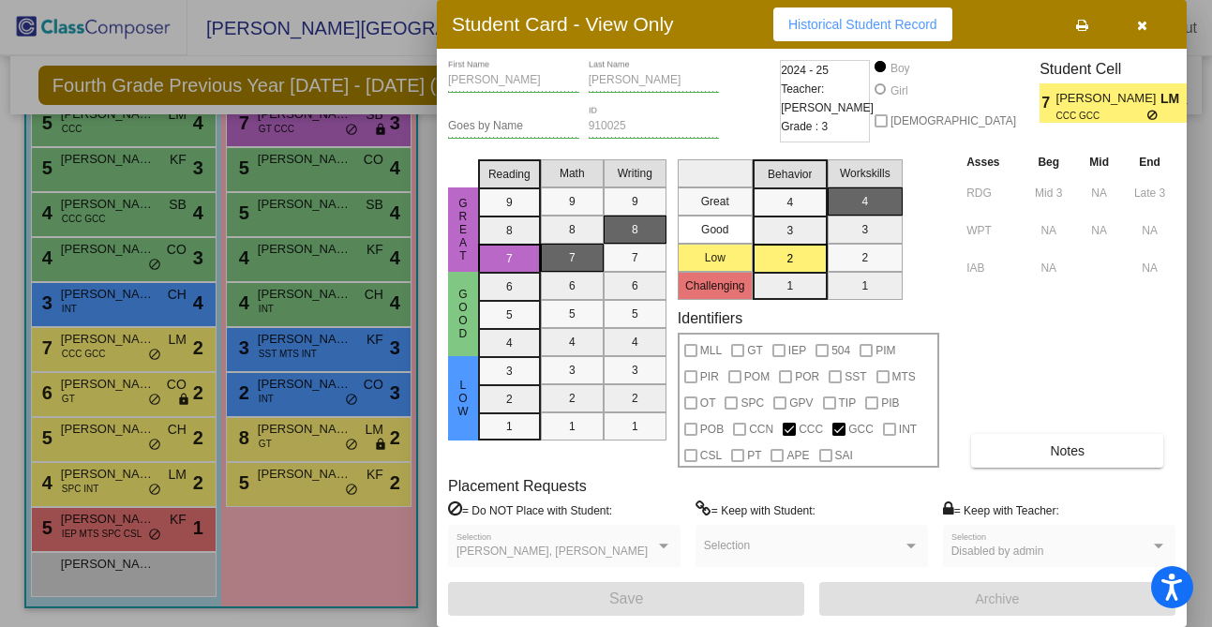
click at [115, 397] on div at bounding box center [606, 313] width 1212 height 627
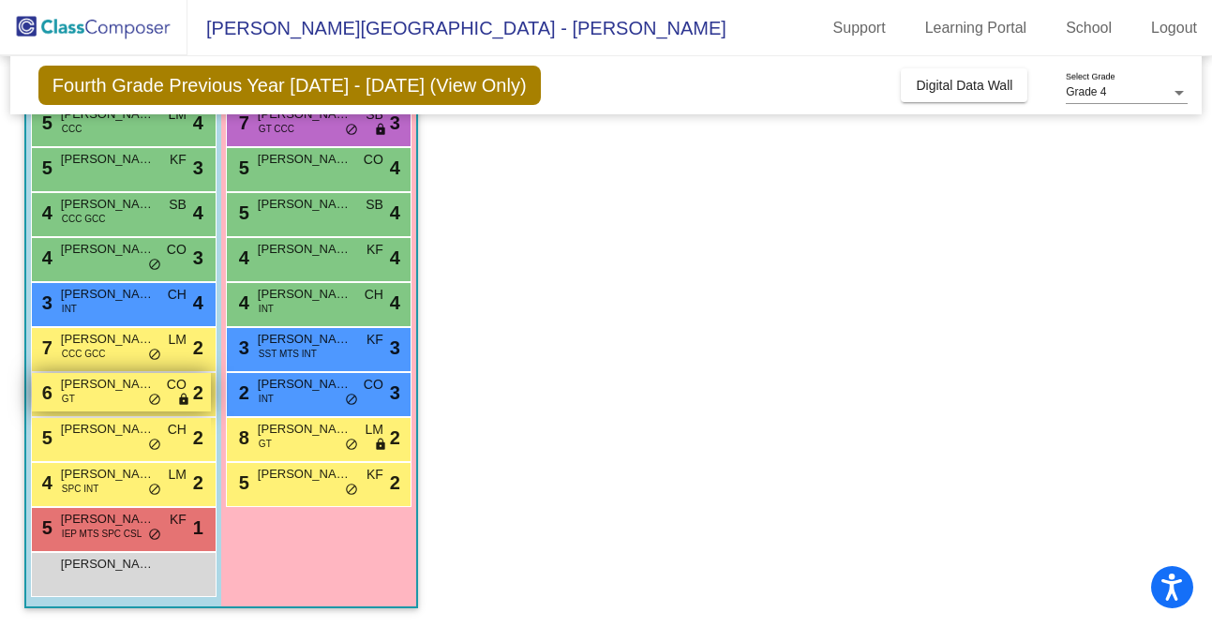
click at [115, 396] on div "6 Clive Trombley GT CO lock do_not_disturb_alt 2" at bounding box center [121, 392] width 179 height 38
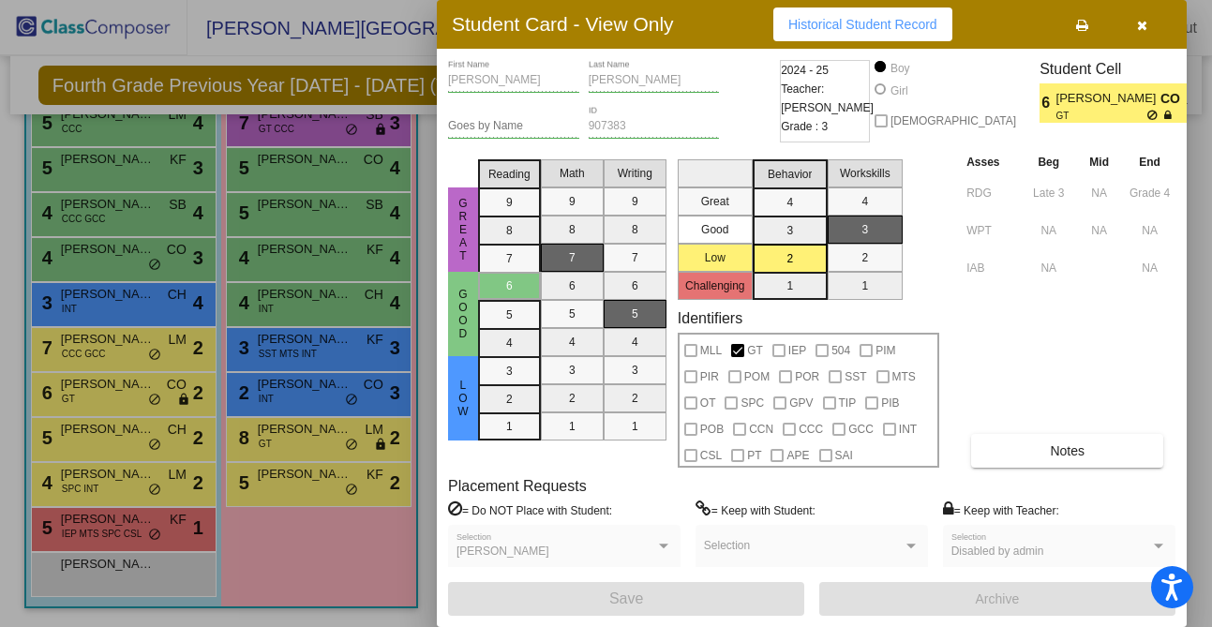
click at [61, 448] on div at bounding box center [606, 313] width 1212 height 627
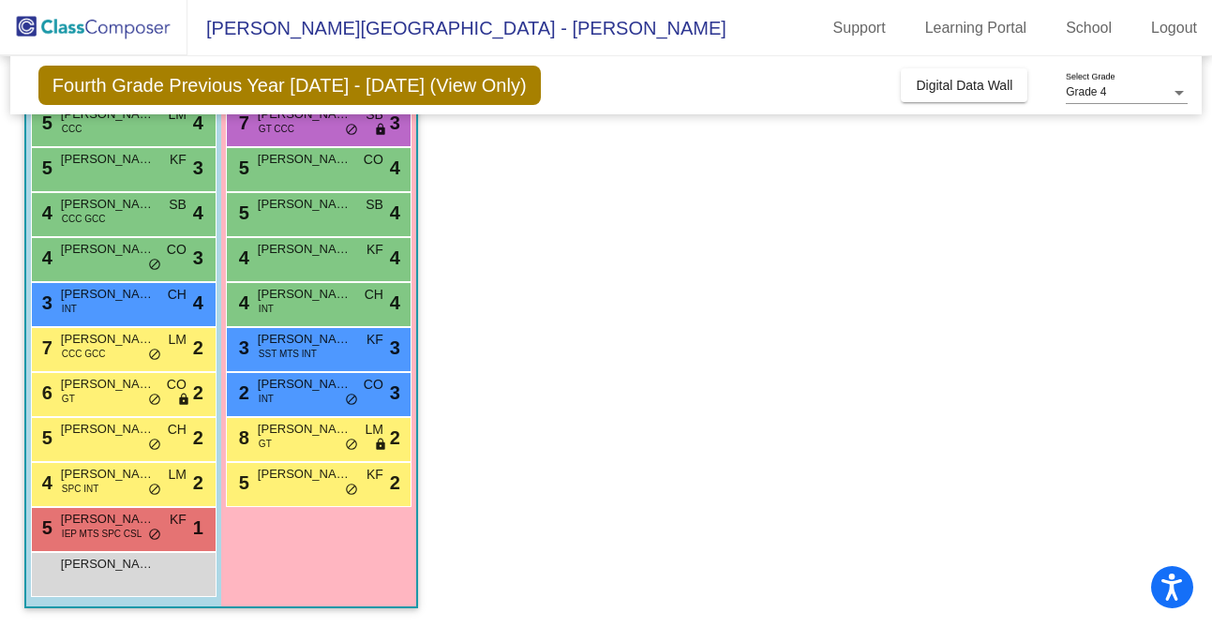
click at [61, 448] on div "5 Armand Zavalza CH lock do_not_disturb_alt 2" at bounding box center [121, 437] width 179 height 38
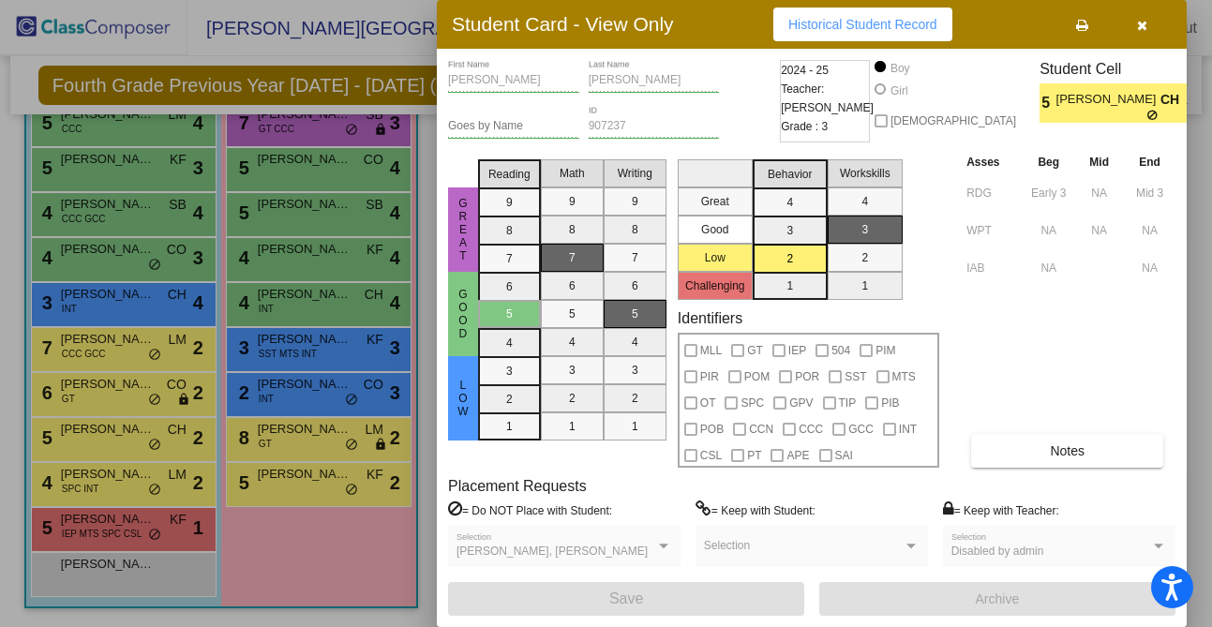
click at [124, 451] on div at bounding box center [606, 313] width 1212 height 627
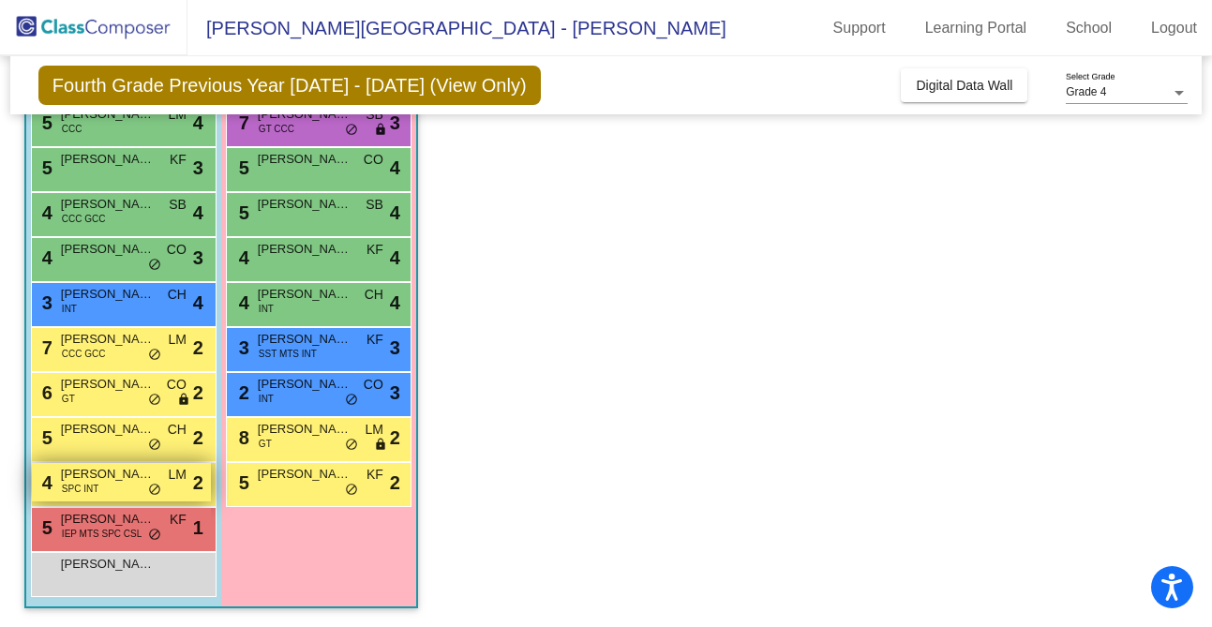
click at [124, 485] on div "4 Michael Horan SPC INT LM lock do_not_disturb_alt 2" at bounding box center [121, 482] width 179 height 38
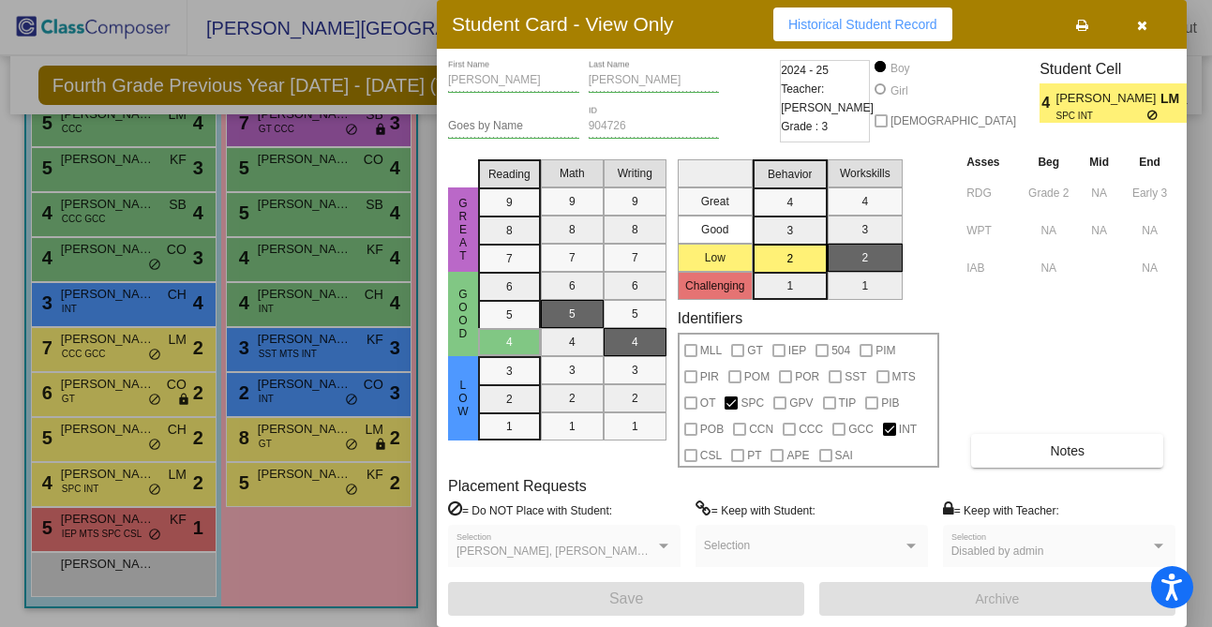
click at [172, 535] on div at bounding box center [606, 313] width 1212 height 627
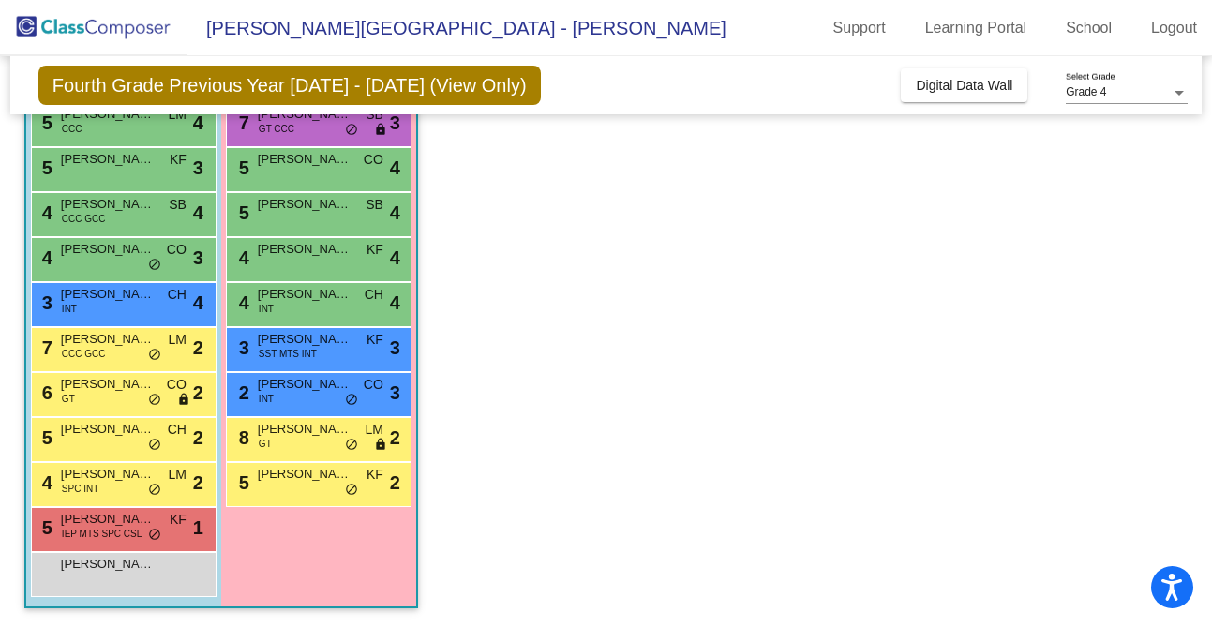
click at [172, 535] on div "5 Jaxon Alvarado IEP MTS SPC CSL KF lock do_not_disturb_alt 1" at bounding box center [121, 527] width 179 height 38
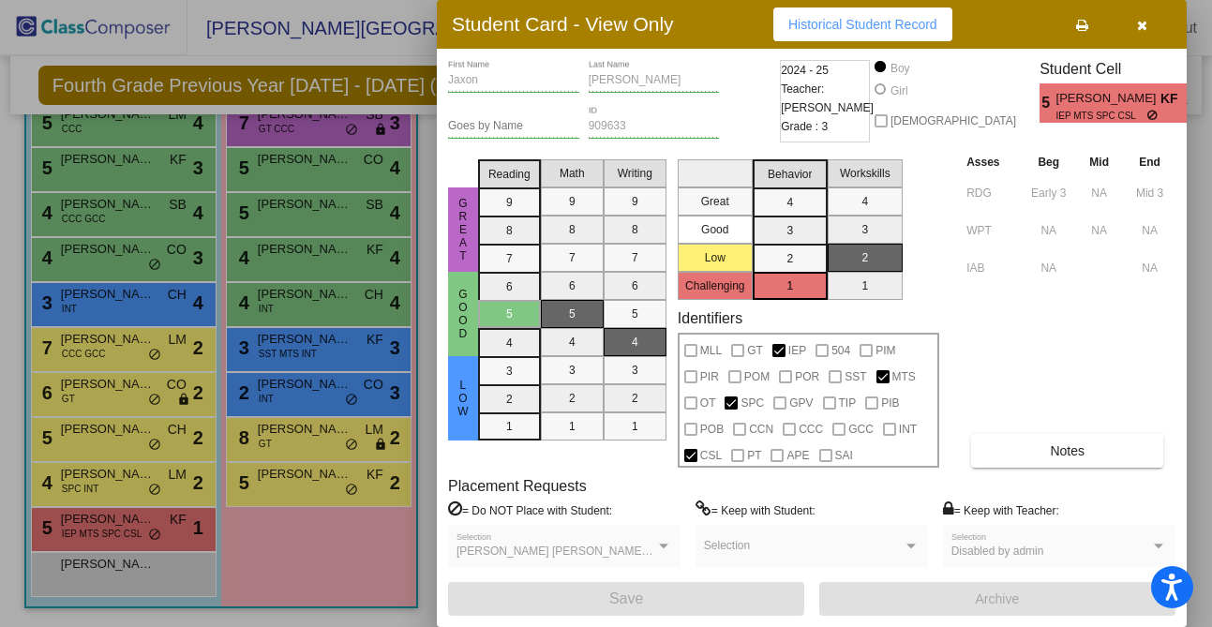
click at [249, 479] on div at bounding box center [606, 313] width 1212 height 627
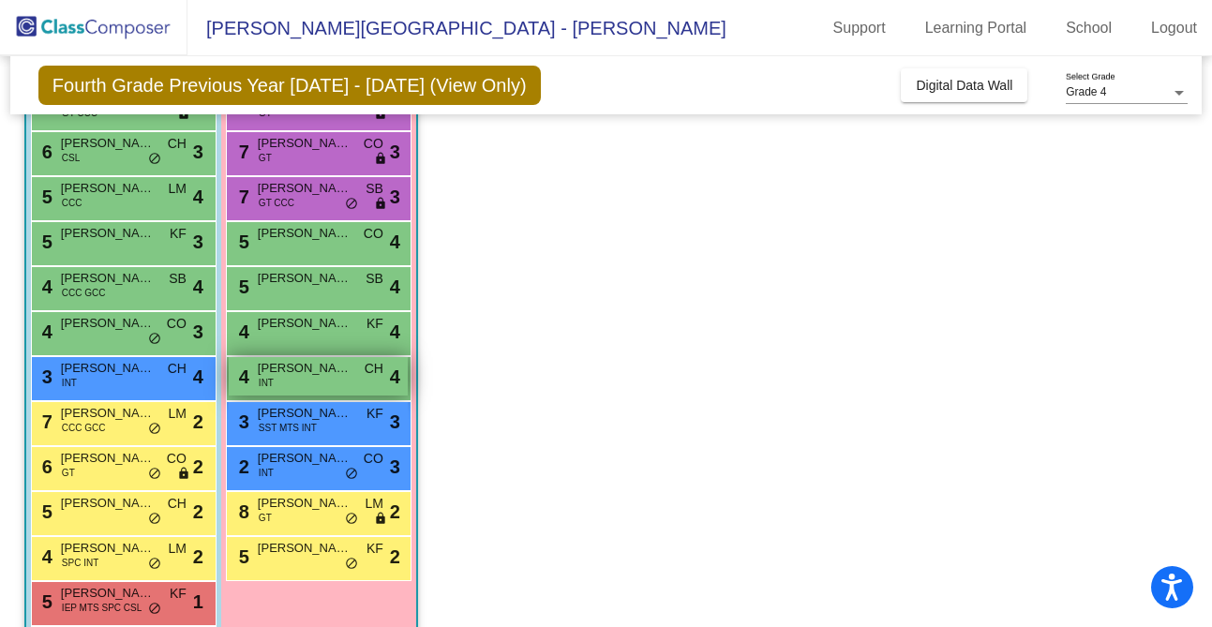
scroll to position [348, 0]
click at [315, 378] on span "Everly Wilson" at bounding box center [305, 369] width 94 height 19
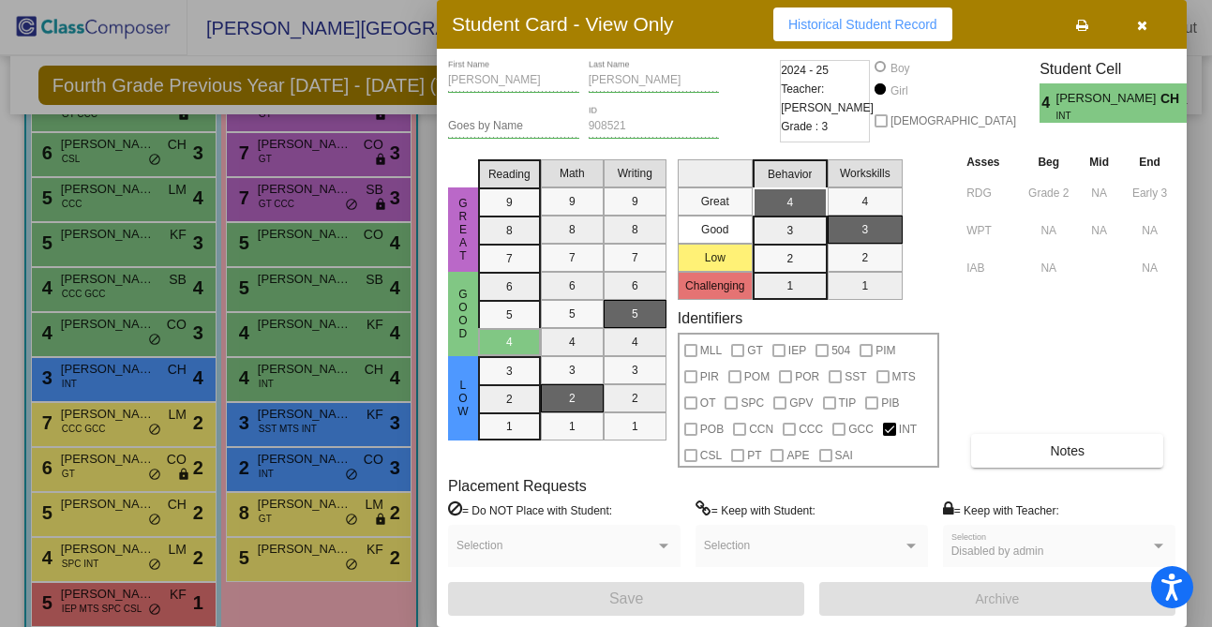
click at [334, 332] on div at bounding box center [606, 313] width 1212 height 627
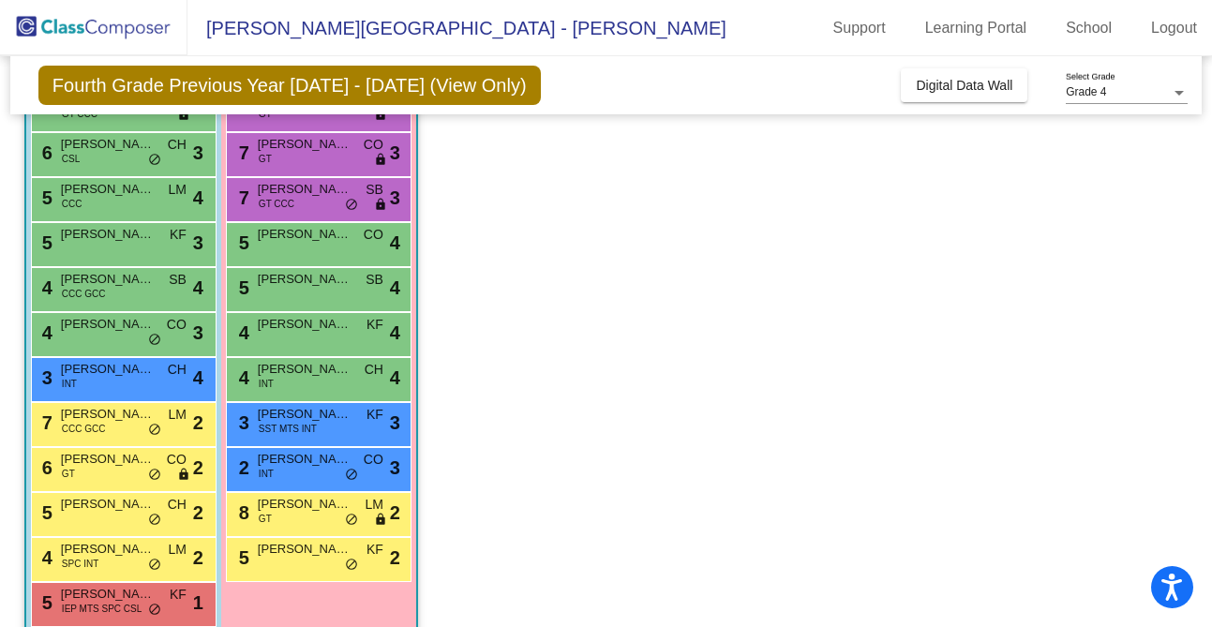
click at [334, 332] on span "Emily Solano" at bounding box center [305, 324] width 94 height 19
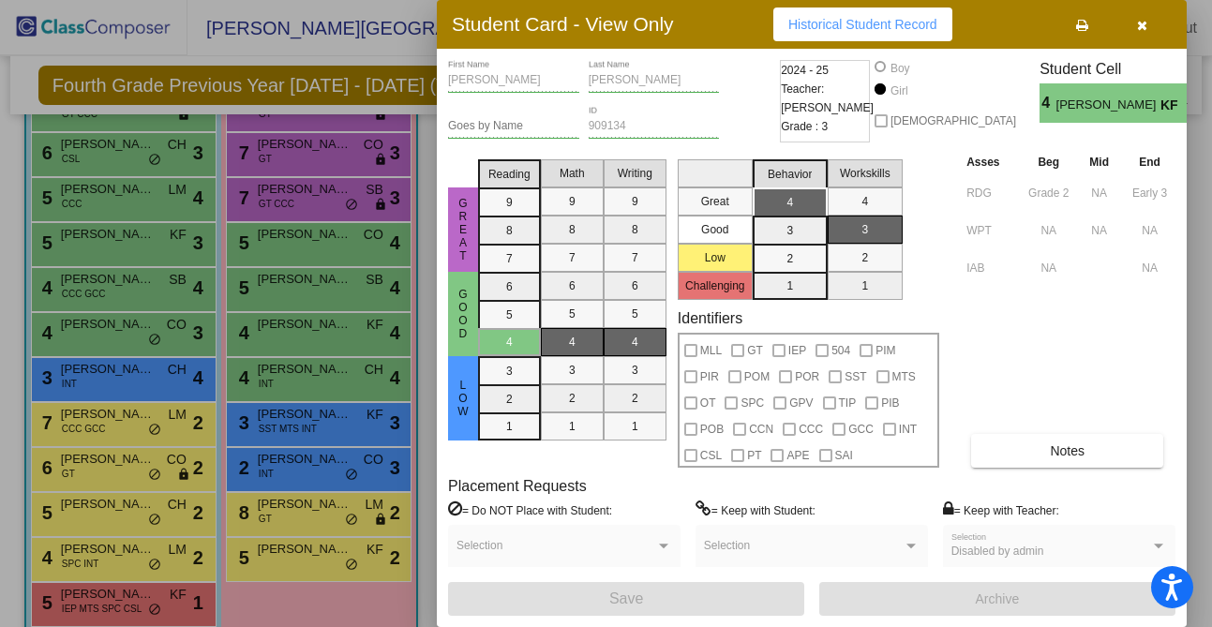
click at [335, 277] on div at bounding box center [606, 313] width 1212 height 627
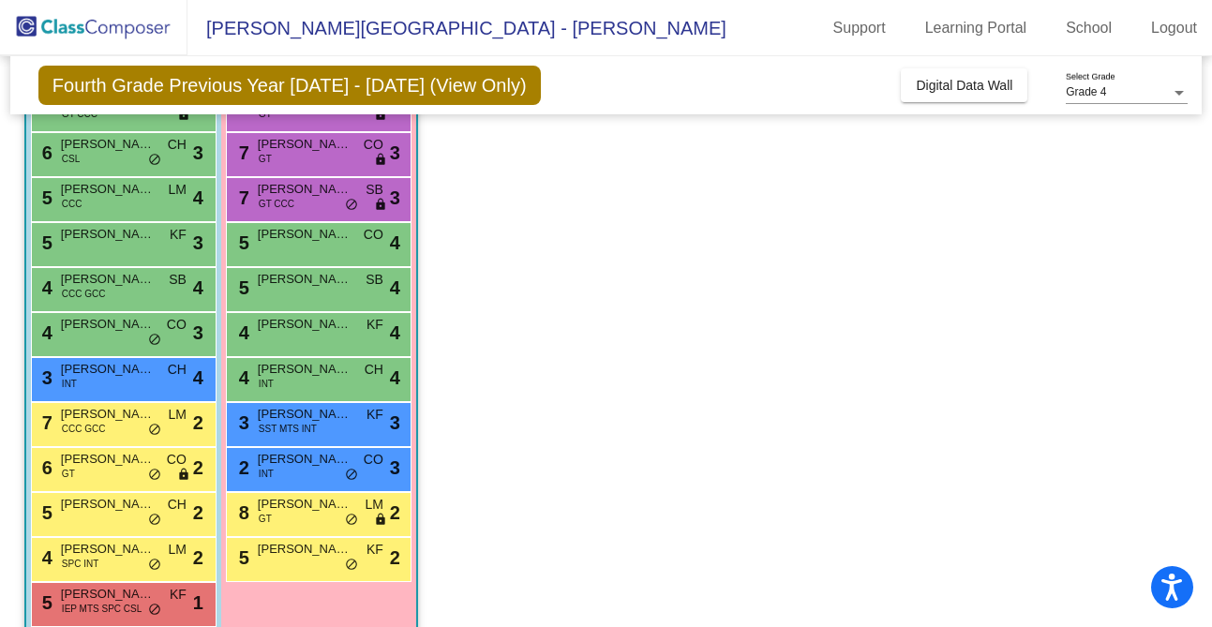
click at [335, 277] on span "Rebecca Crosson" at bounding box center [305, 279] width 94 height 19
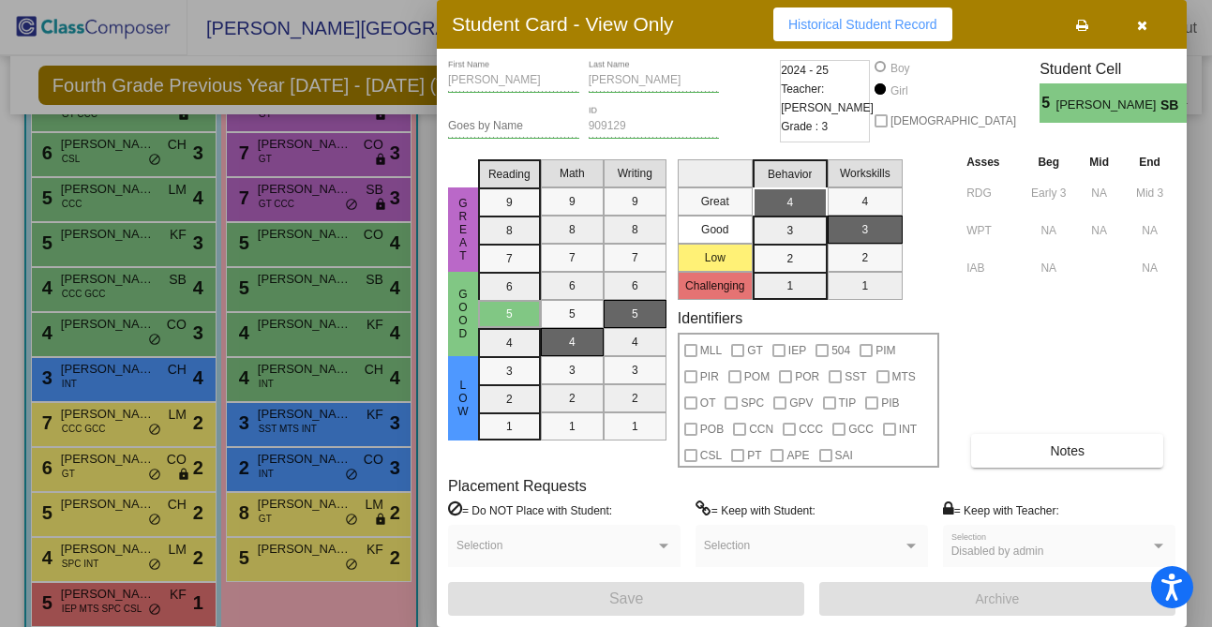
click at [350, 254] on div at bounding box center [606, 313] width 1212 height 627
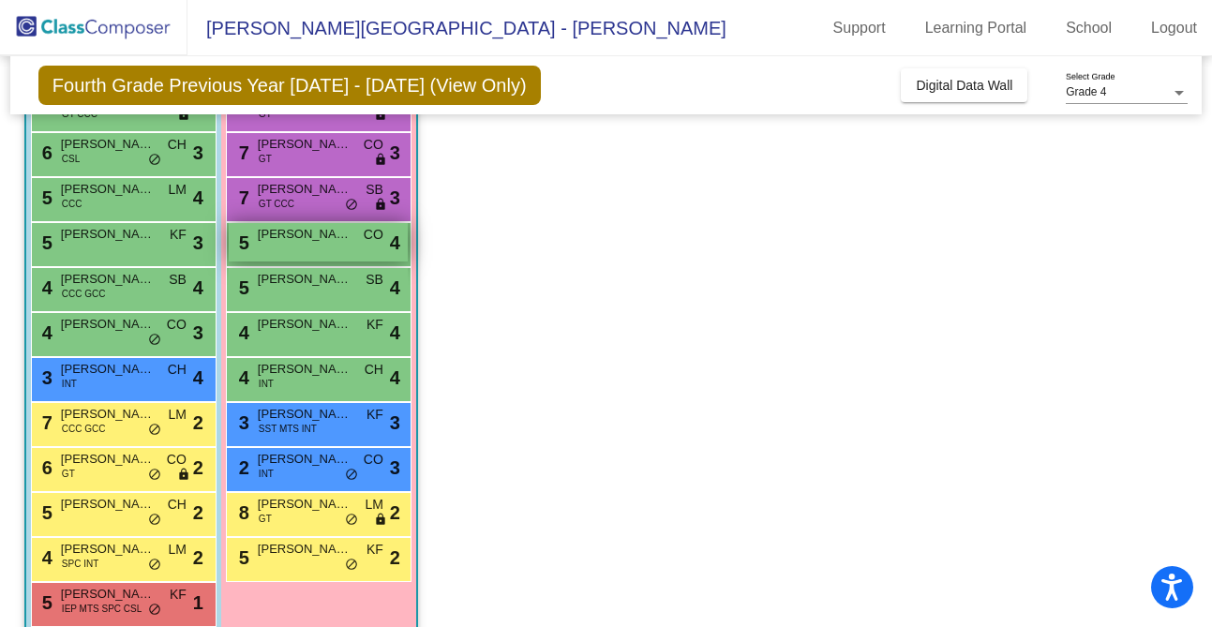
click at [350, 254] on div "5 Lilliana Muscat CO lock do_not_disturb_alt 4" at bounding box center [318, 242] width 179 height 38
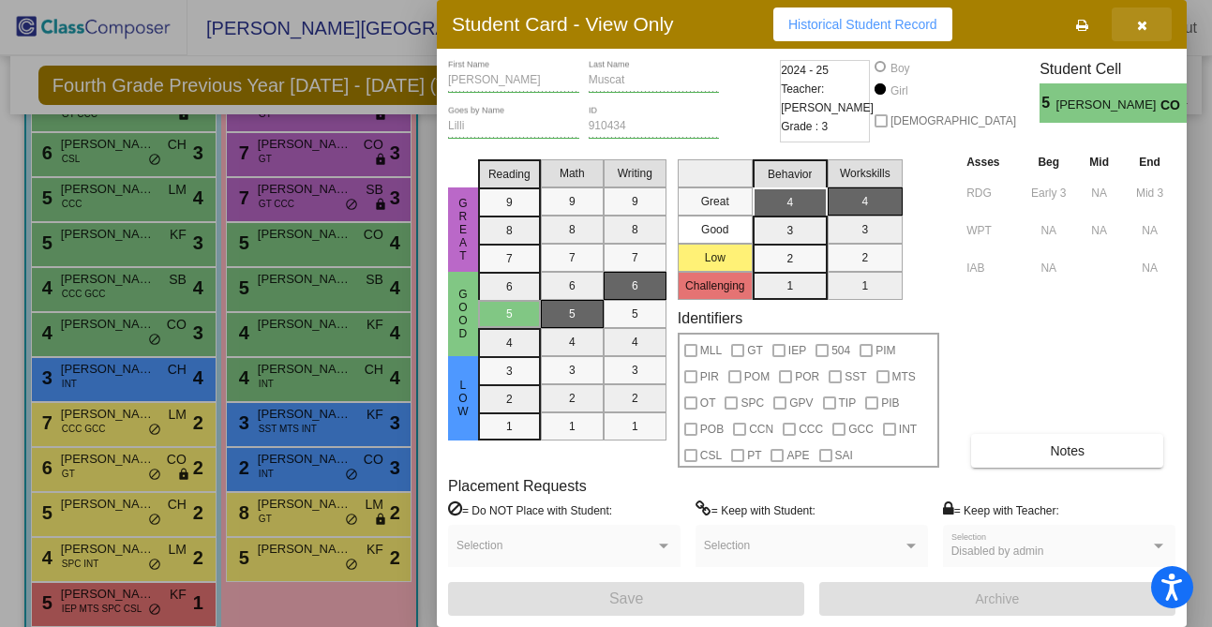
click at [1085, 27] on button "button" at bounding box center [1141, 24] width 60 height 34
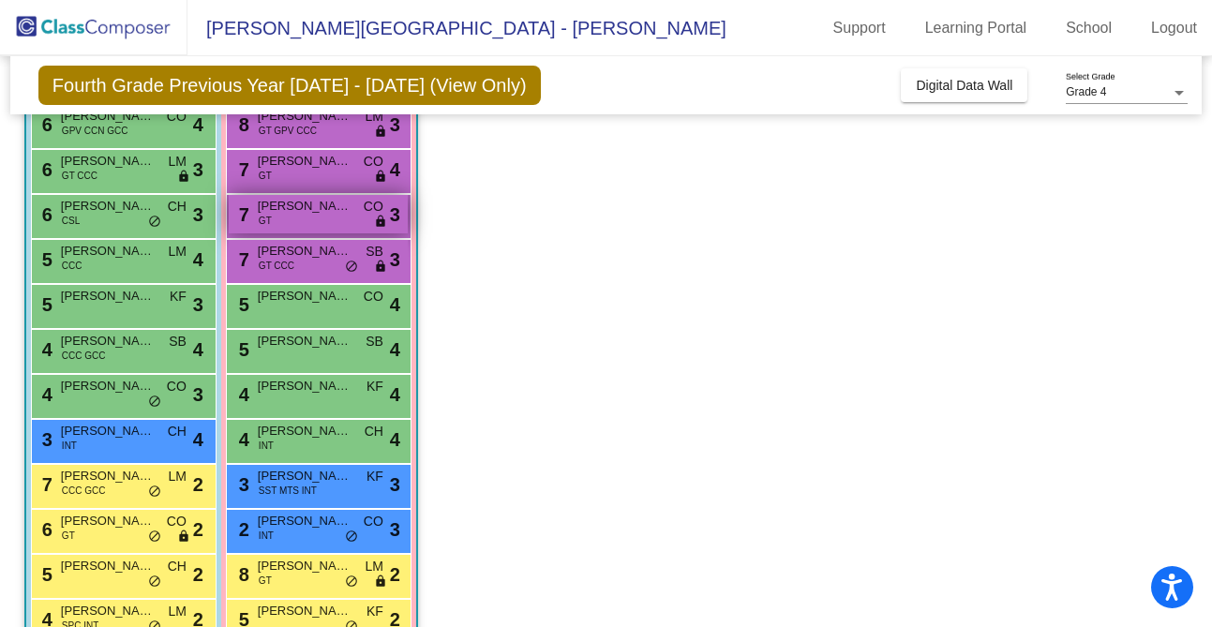
scroll to position [0, 0]
